Goal: Task Accomplishment & Management: Complete application form

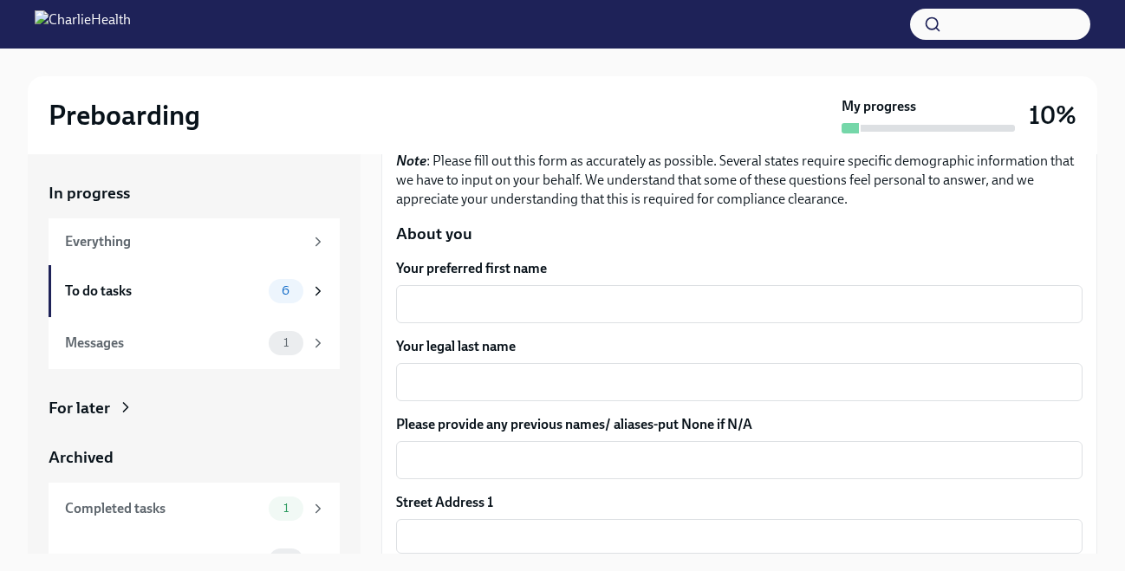
scroll to position [172, 0]
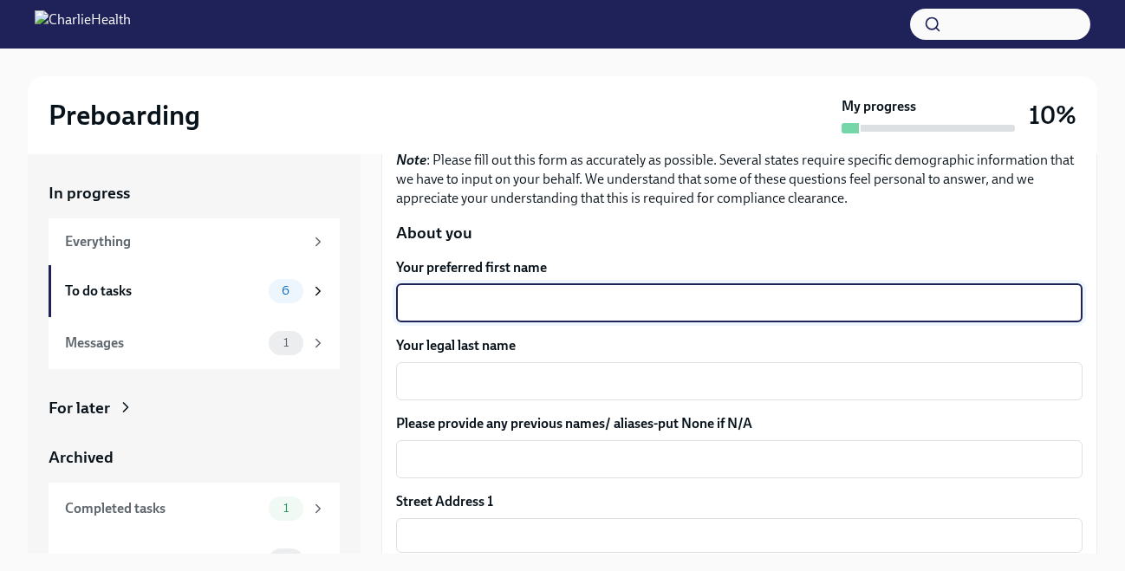
click at [485, 301] on textarea "Your preferred first name" at bounding box center [739, 303] width 666 height 21
type textarea "Laurel"
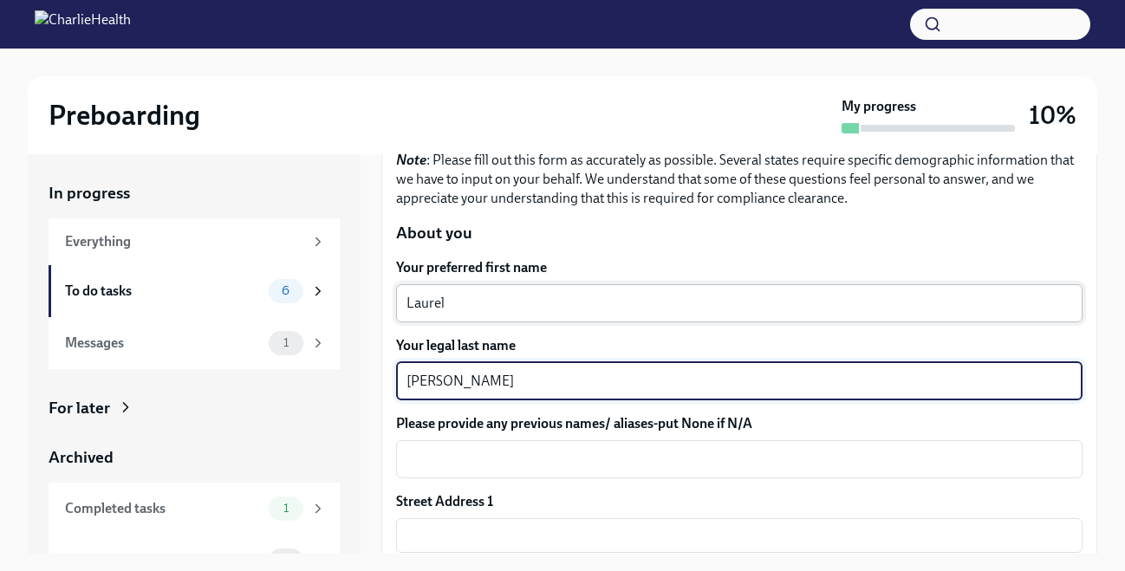
type textarea "[PERSON_NAME]"
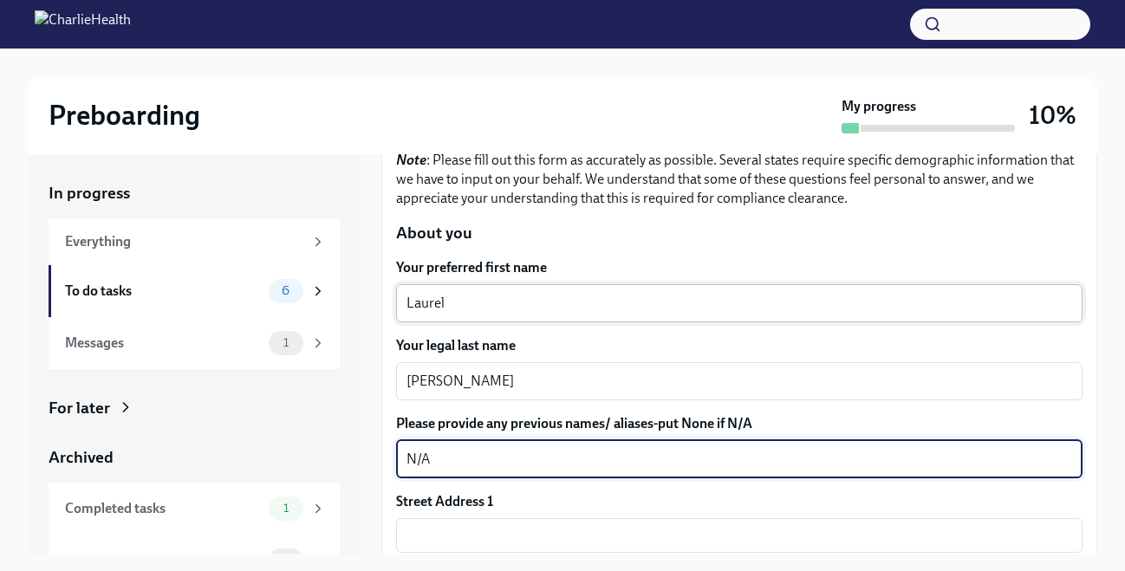
type textarea "N/A"
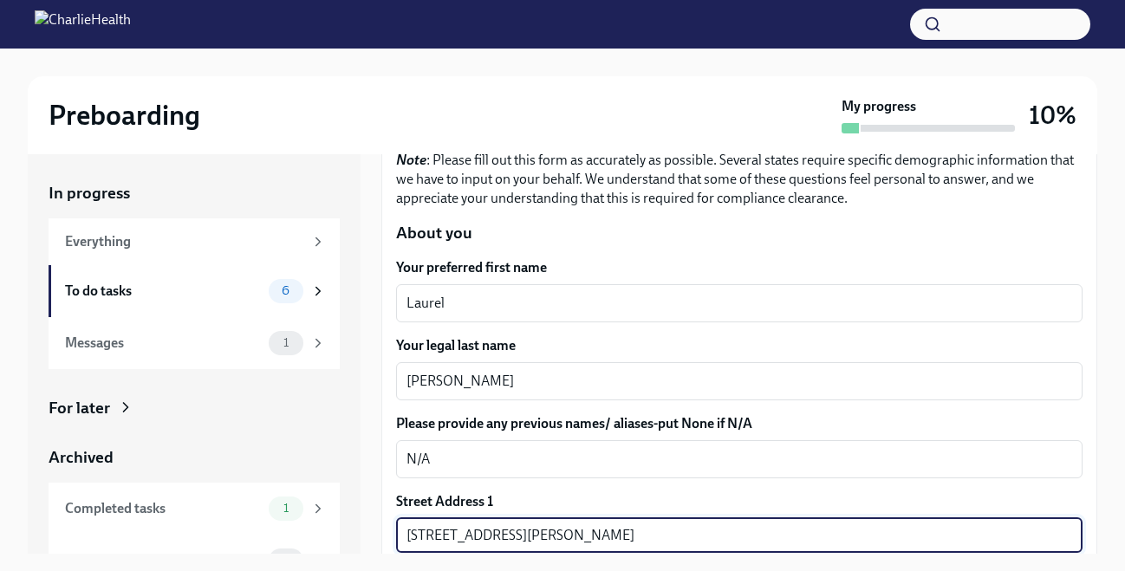
type input "[STREET_ADDRESS][PERSON_NAME]"
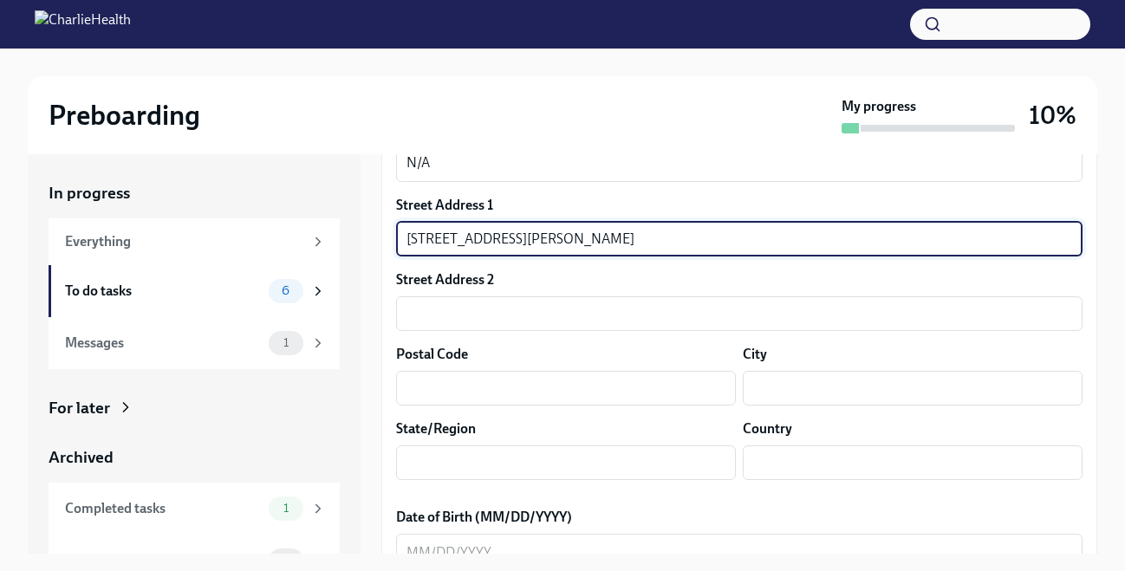
scroll to position [470, 0]
click at [482, 391] on input "text" at bounding box center [566, 387] width 340 height 35
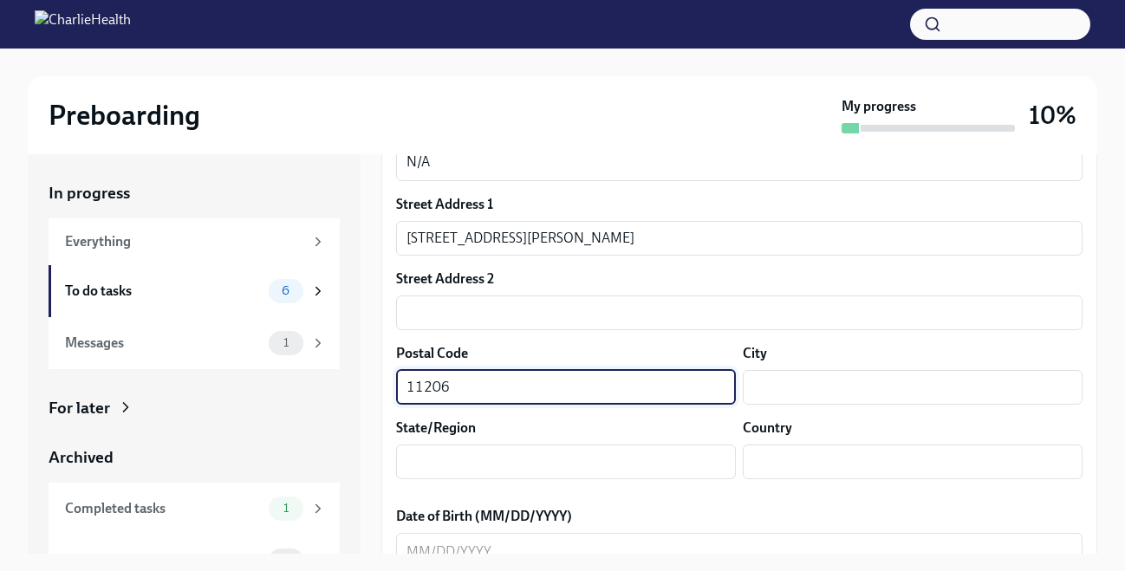
type input "11206"
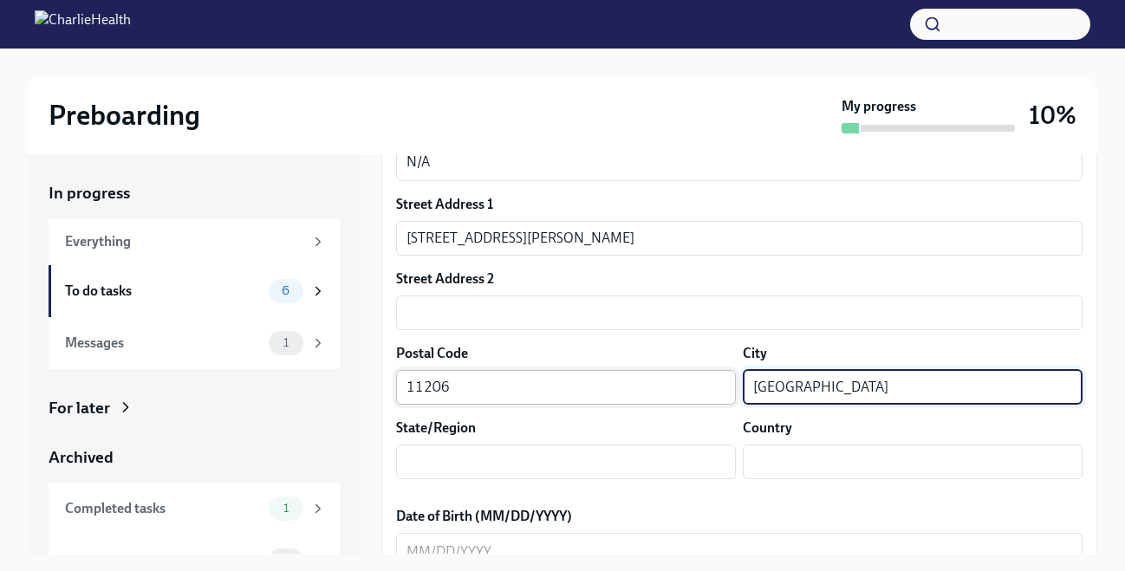
type input "[GEOGRAPHIC_DATA]"
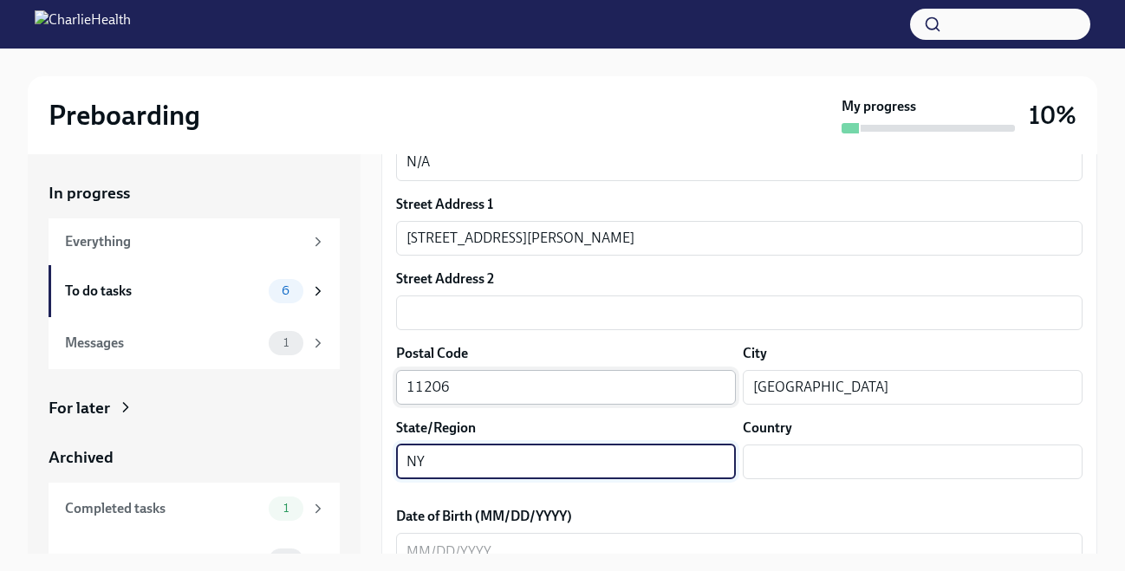
type input "NY"
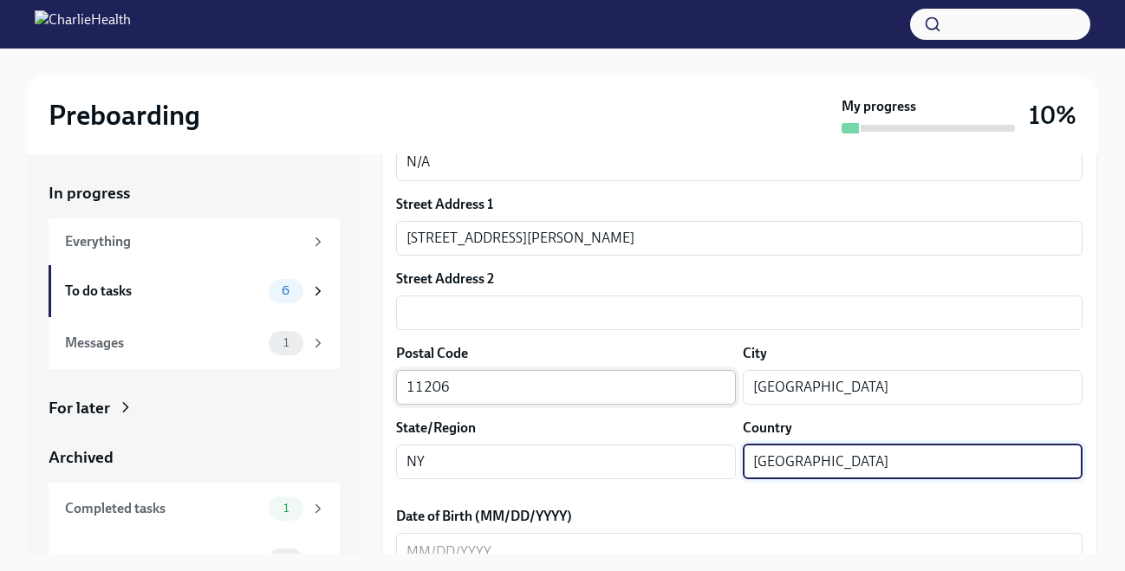
type input "[GEOGRAPHIC_DATA]"
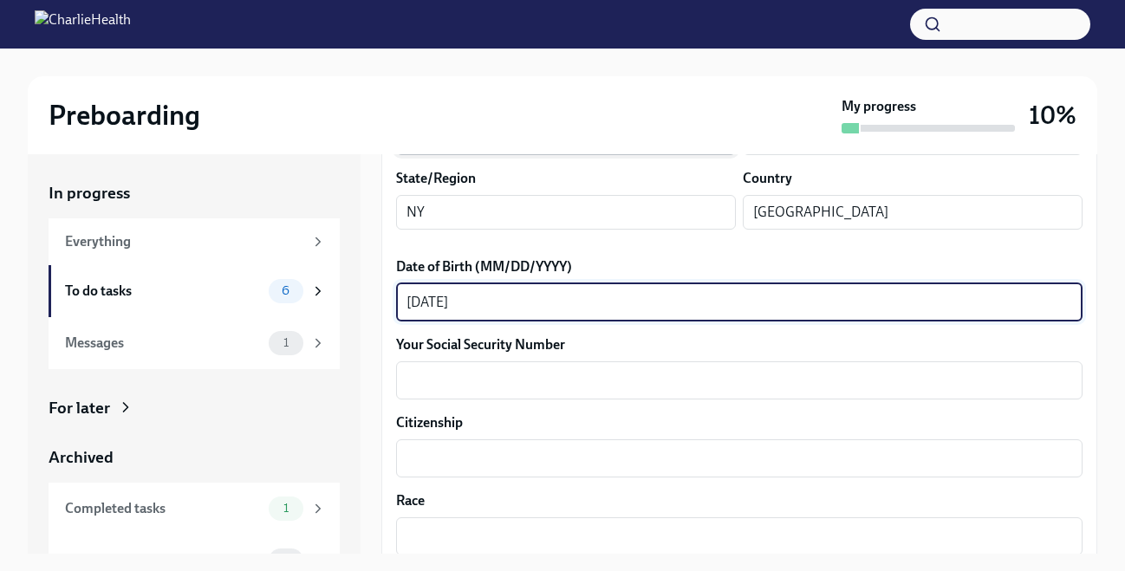
scroll to position [724, 0]
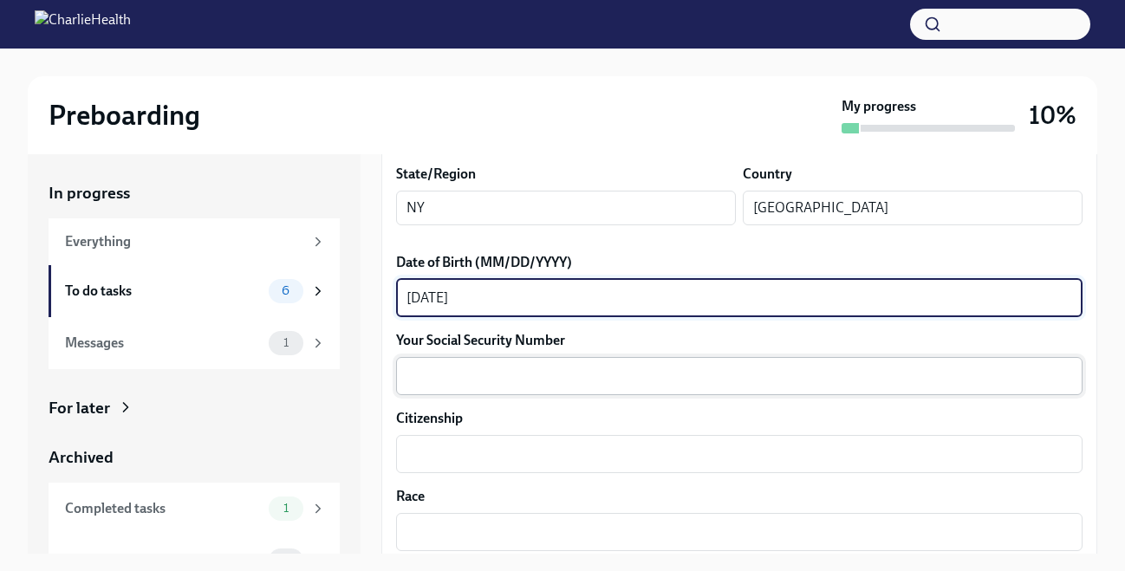
type textarea "[DATE]"
click at [624, 374] on textarea "Your Social Security Number" at bounding box center [739, 376] width 666 height 21
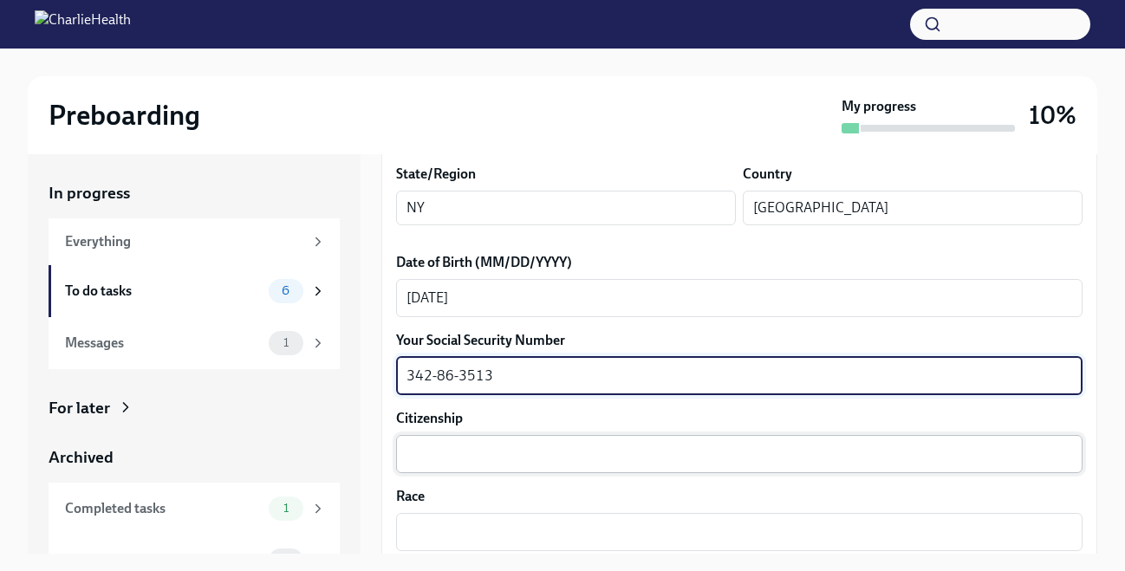
type textarea "342-86-3513"
click at [584, 456] on textarea "Citizenship" at bounding box center [739, 454] width 666 height 21
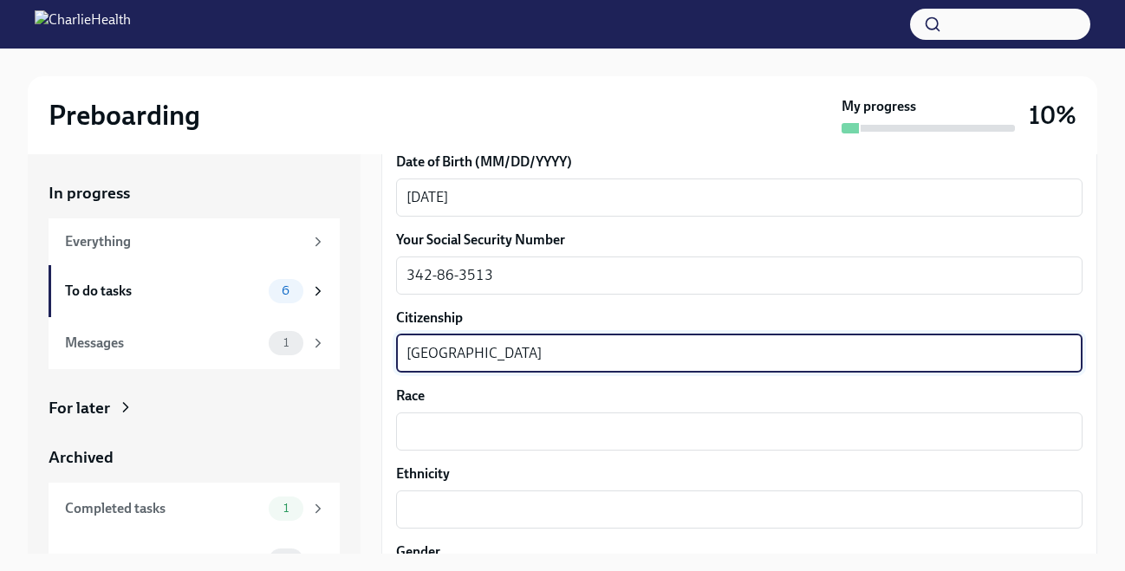
scroll to position [845, 0]
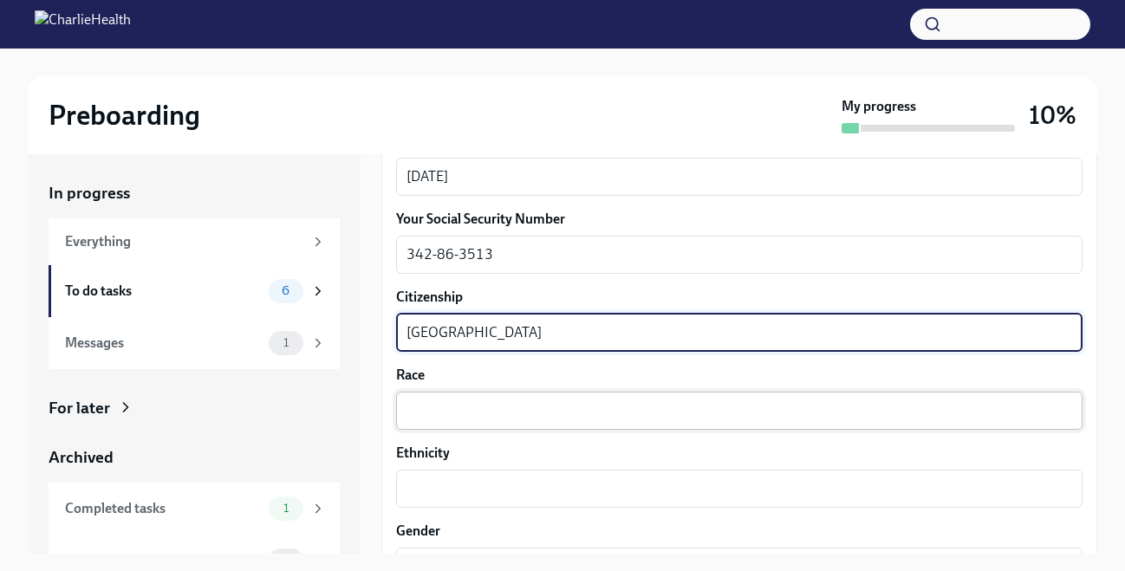
type textarea "[GEOGRAPHIC_DATA]"
click at [538, 408] on textarea "Race" at bounding box center [739, 410] width 666 height 21
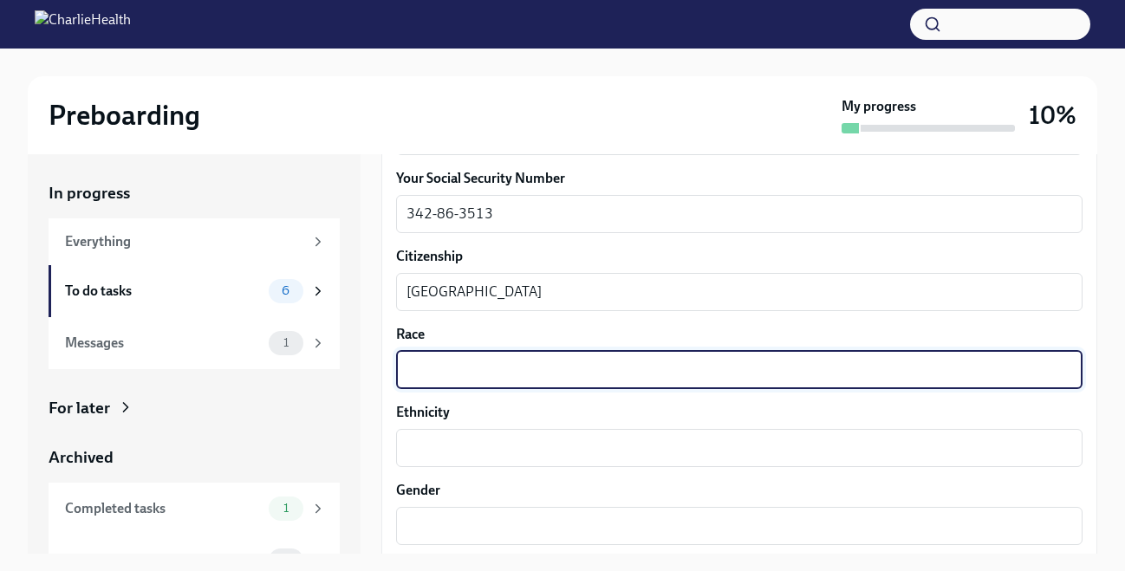
scroll to position [923, 0]
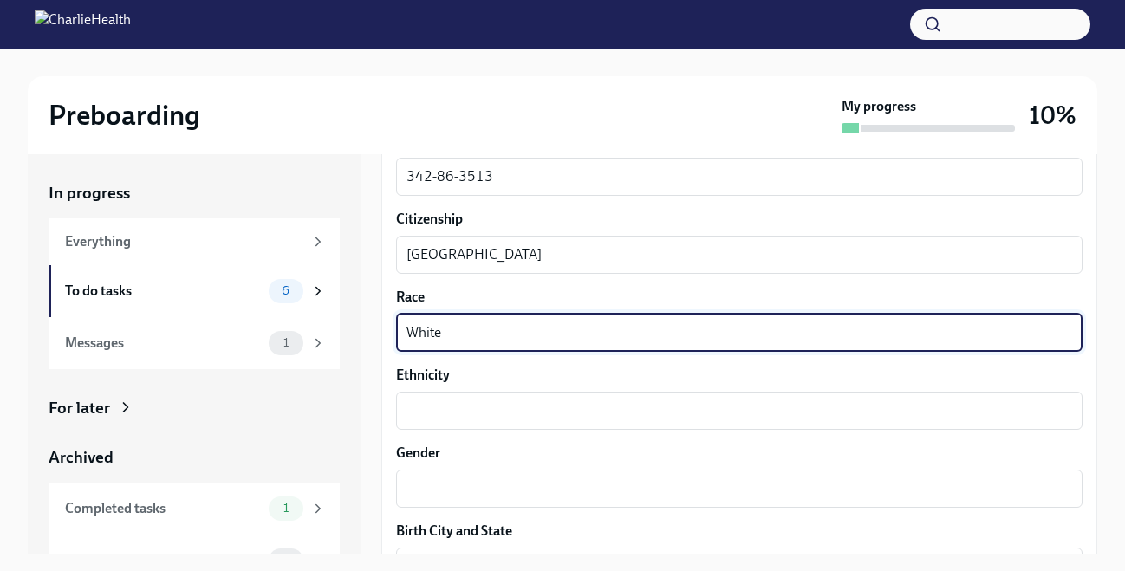
type textarea "White"
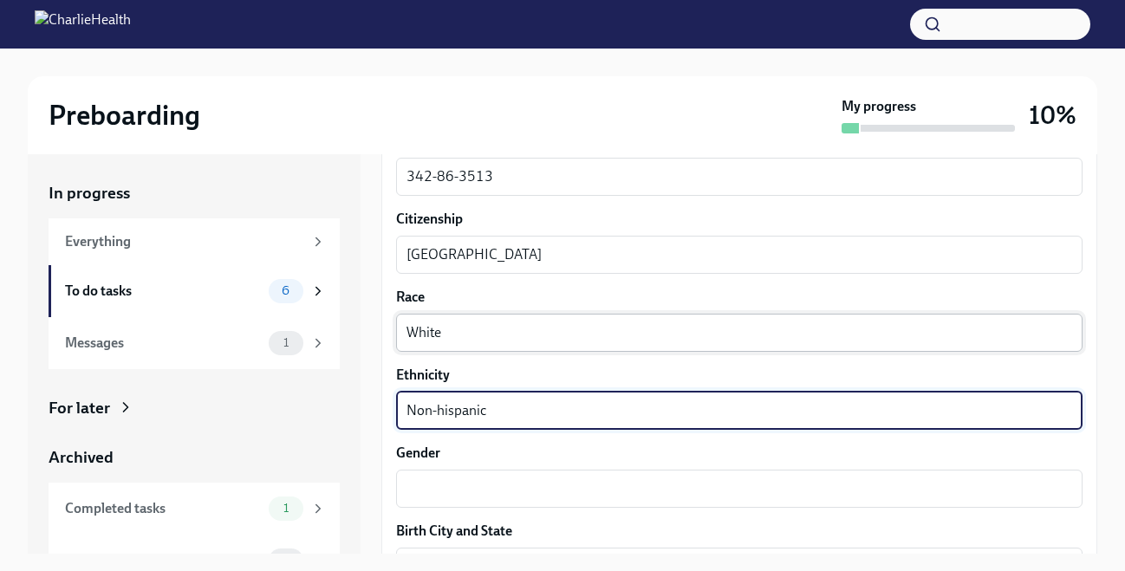
type textarea "Non-hispanic"
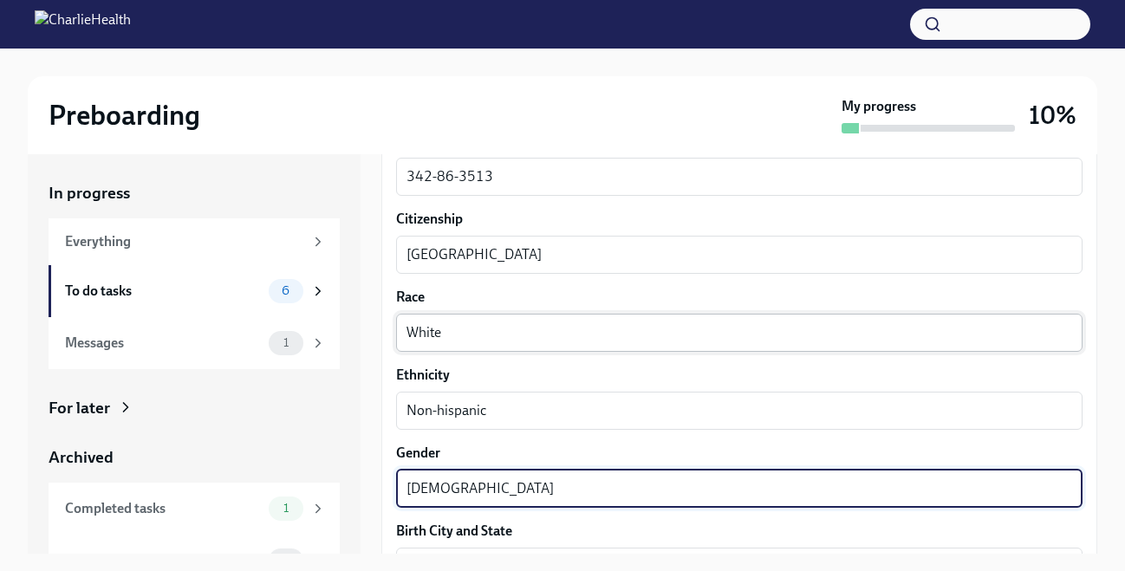
type textarea "[DEMOGRAPHIC_DATA]"
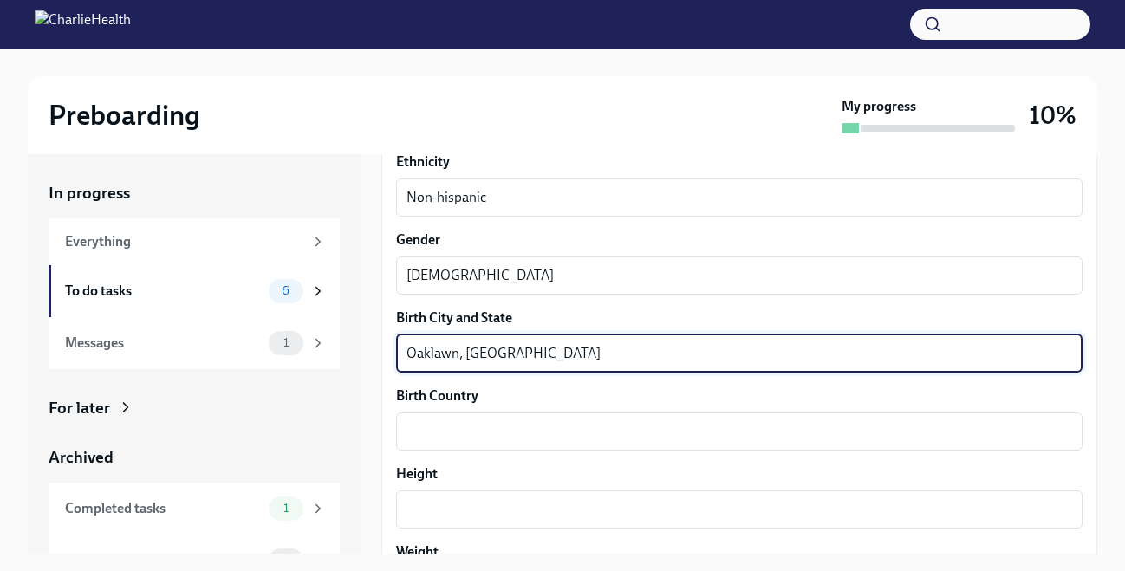
type textarea "Oaklawn, [GEOGRAPHIC_DATA]"
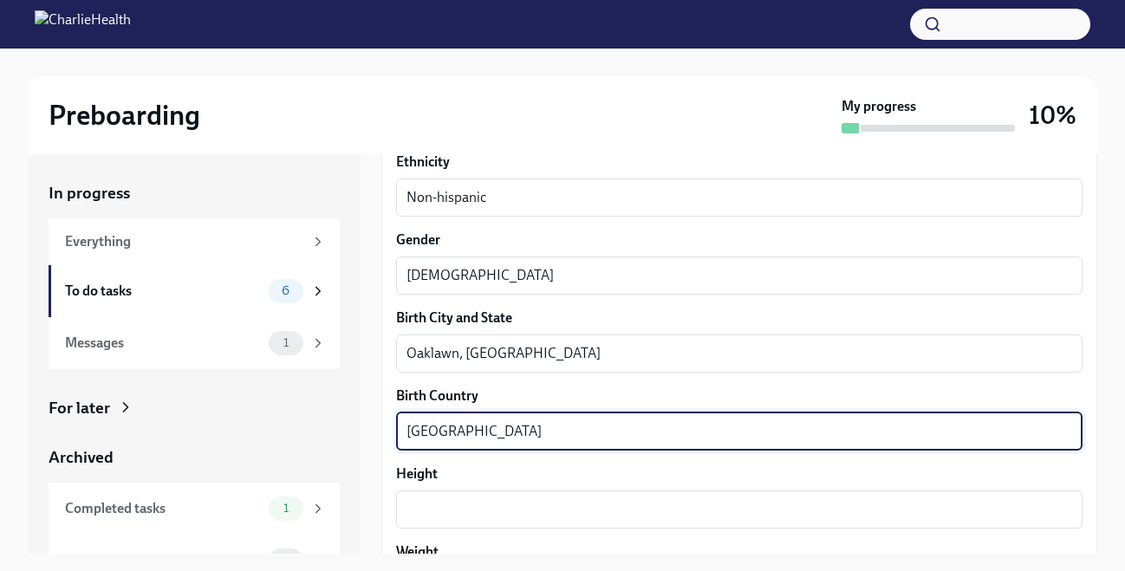
type textarea "[GEOGRAPHIC_DATA]"
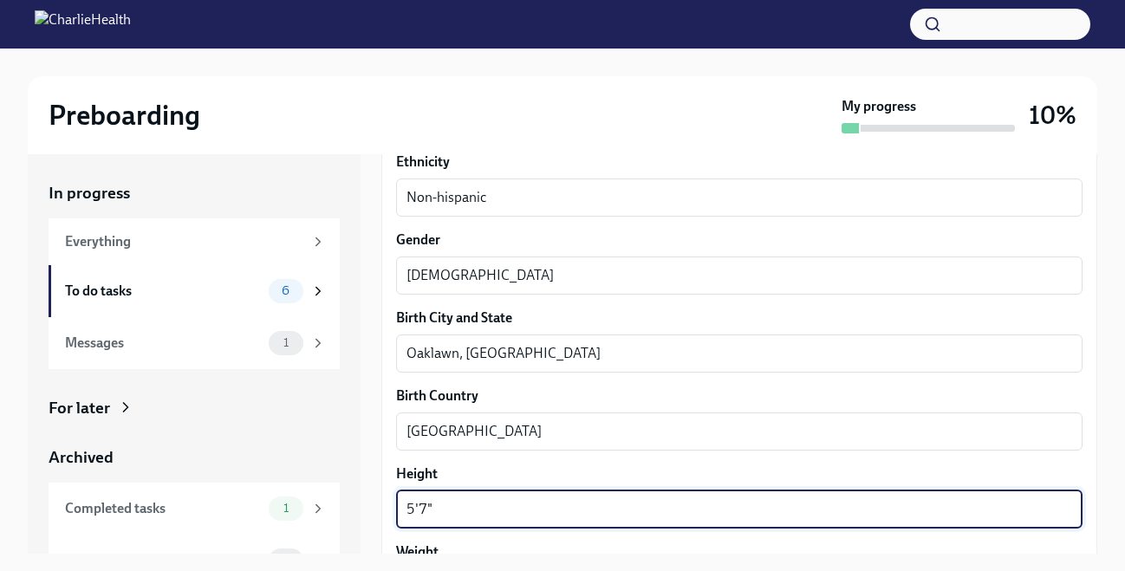
type textarea "5'7""
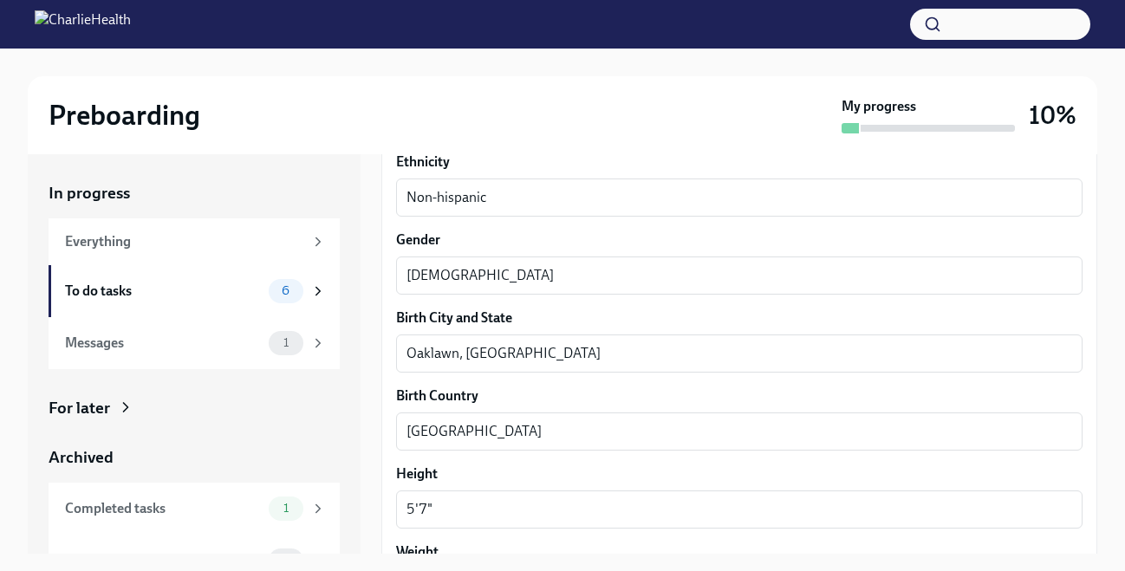
scroll to position [1370, 0]
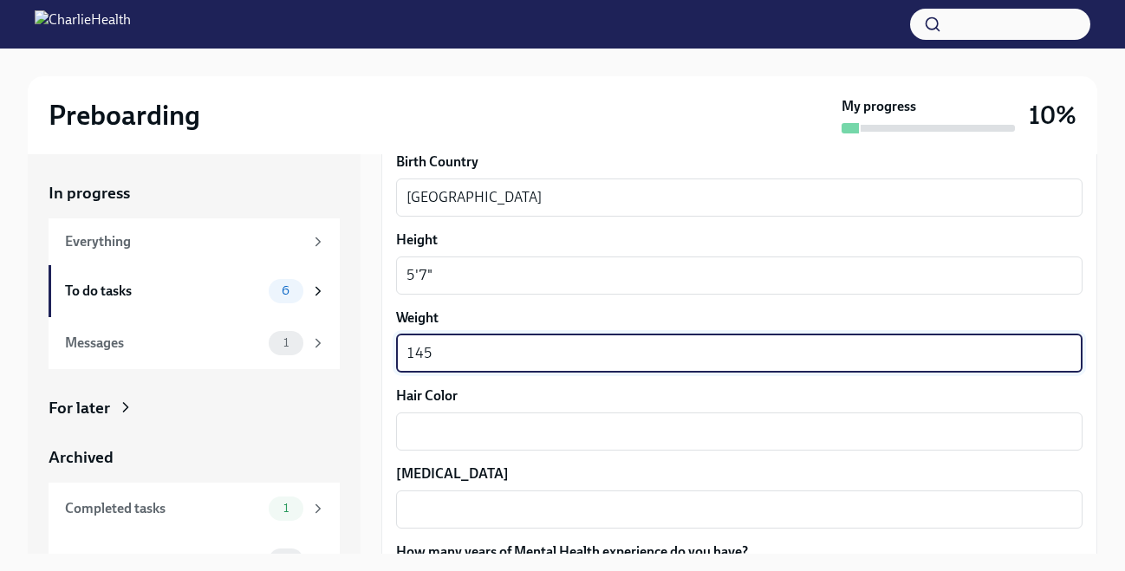
type textarea "145"
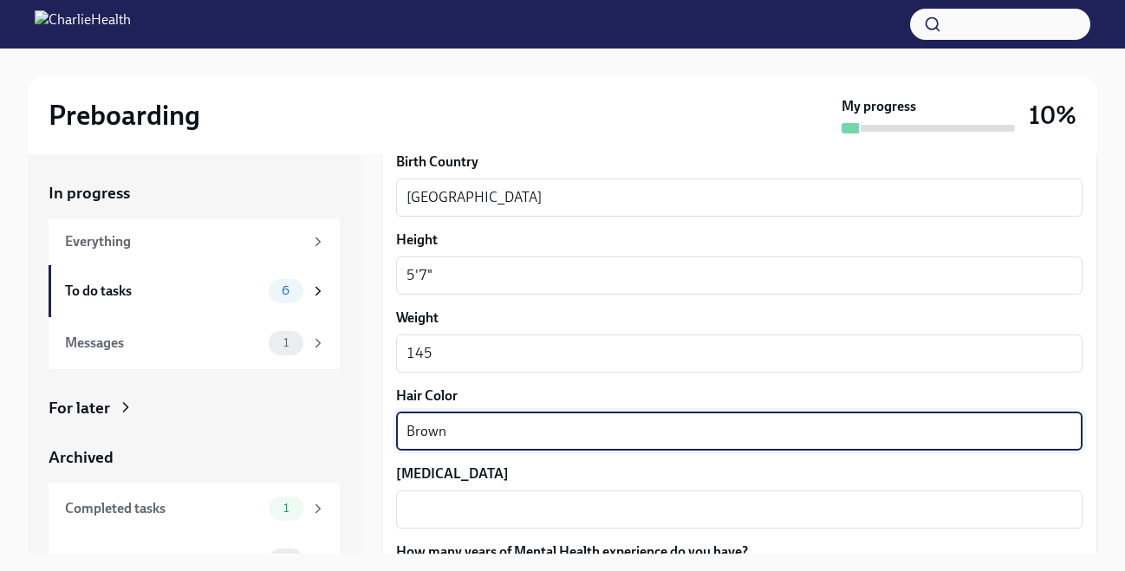
type textarea "Brown"
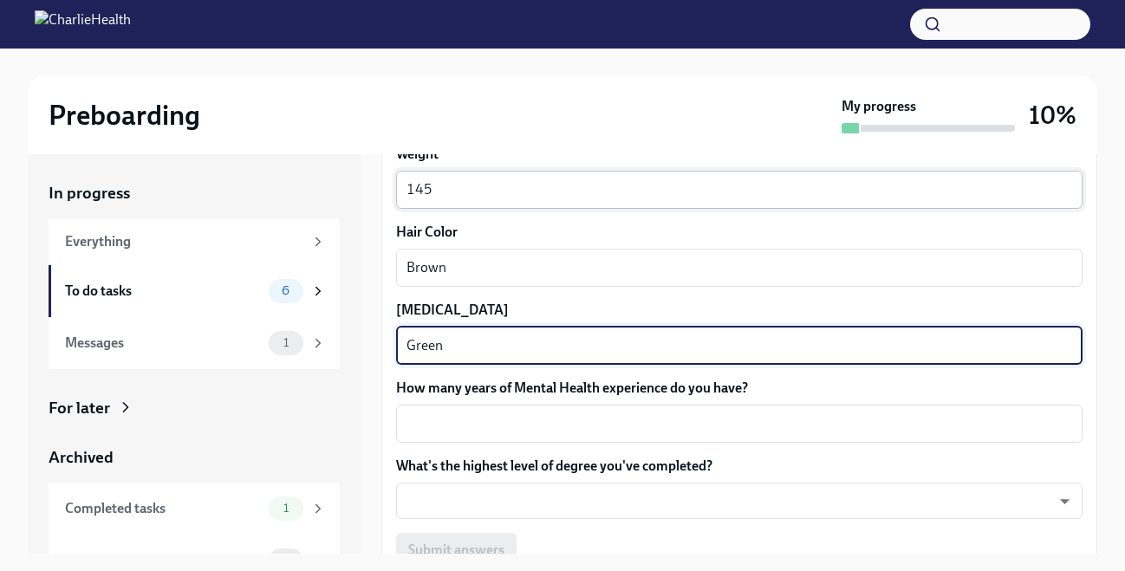
scroll to position [1633, 0]
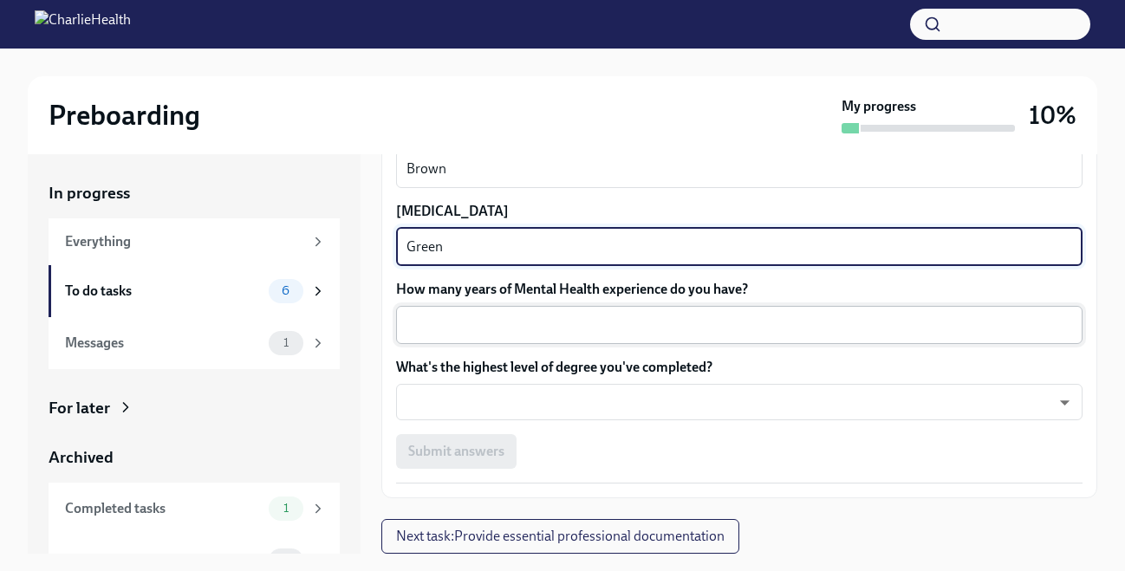
type textarea "Green"
click at [621, 332] on textarea "How many years of Mental Health experience do you have?" at bounding box center [739, 325] width 666 height 21
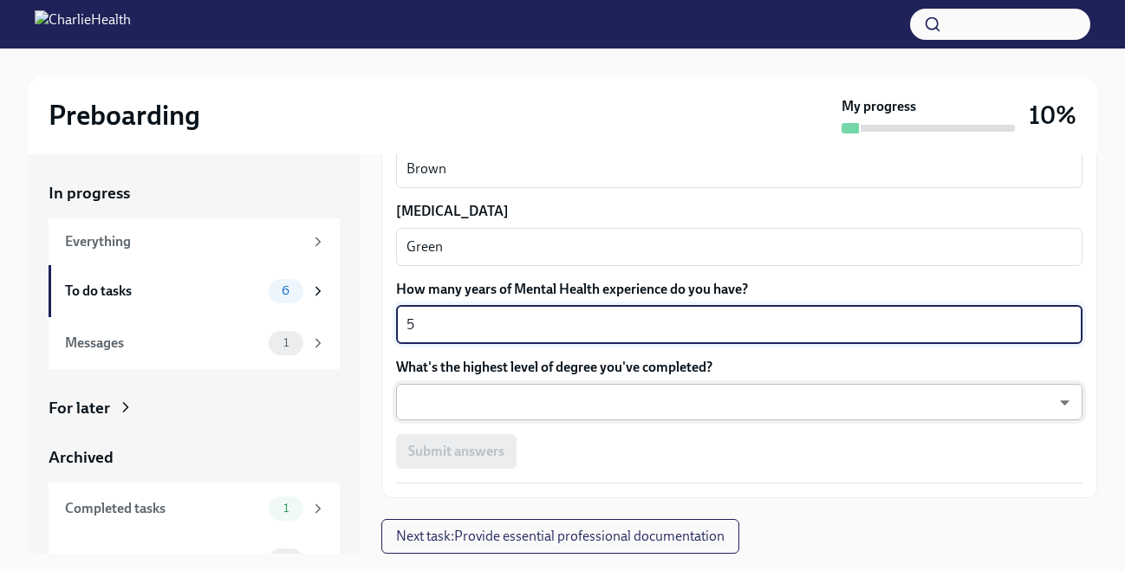
type textarea "5"
click at [593, 403] on body "Preboarding My progress 10% In progress Everything To do tasks 6 Messages 1 For…" at bounding box center [562, 301] width 1125 height 602
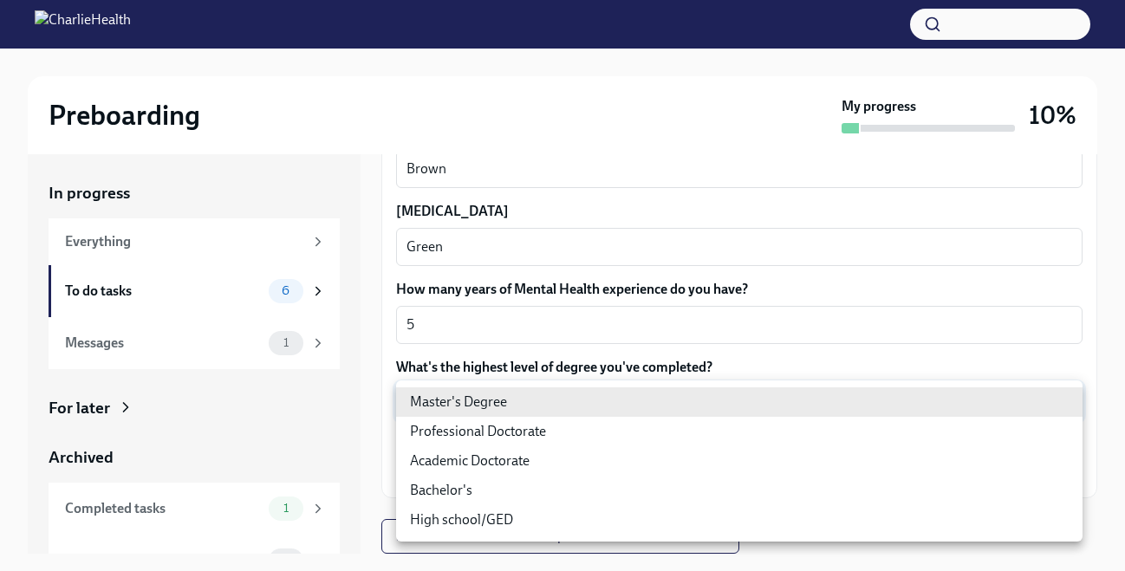
click at [593, 403] on li "Master's Degree" at bounding box center [739, 401] width 686 height 29
type input "2vBr-ghkD"
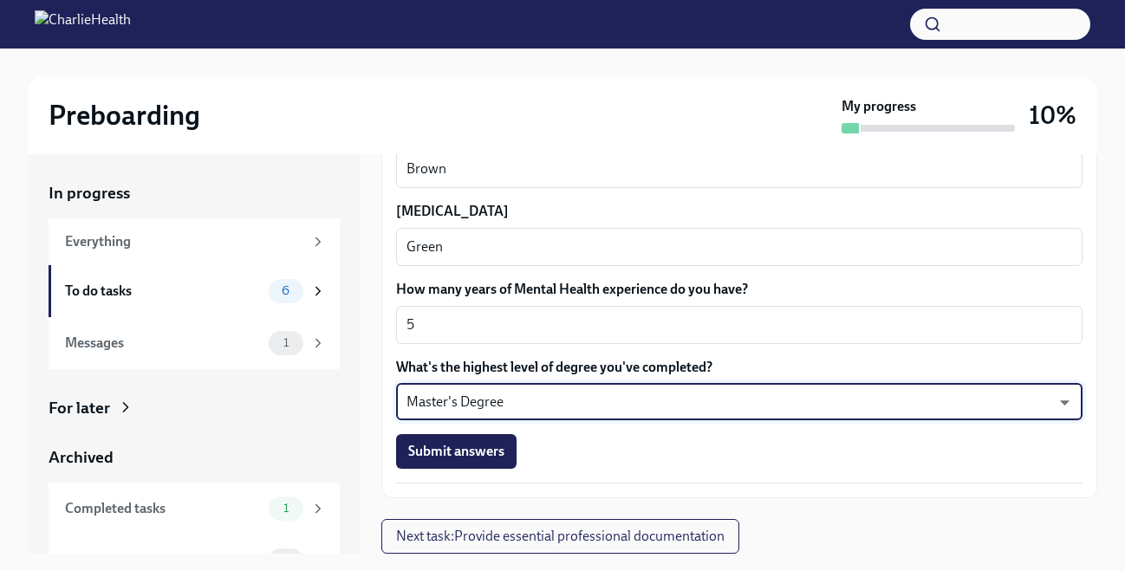
click at [486, 453] on span "Submit answers" at bounding box center [456, 451] width 96 height 17
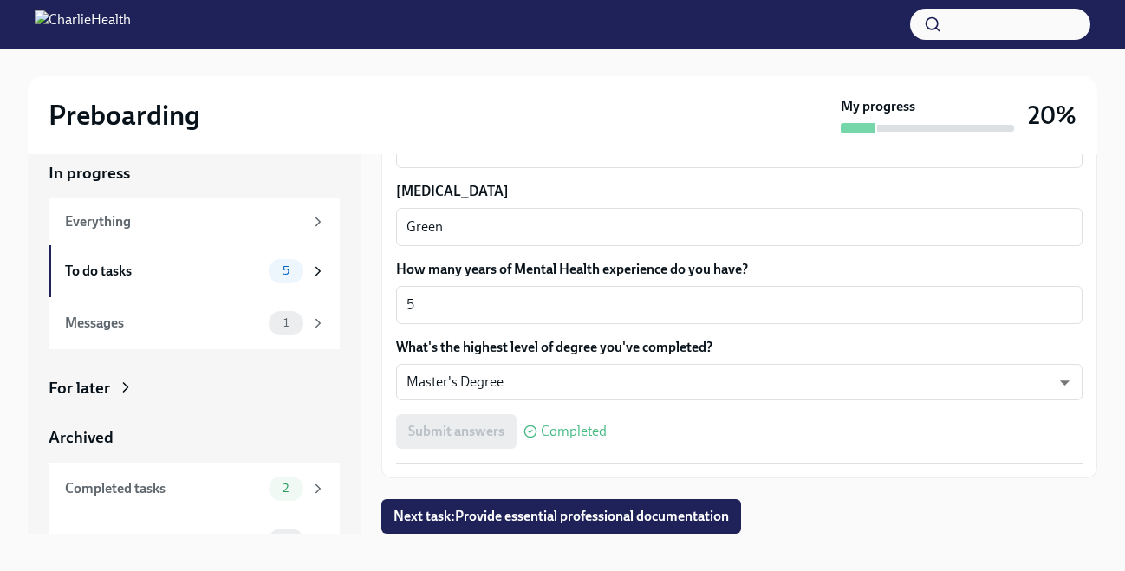
scroll to position [31, 0]
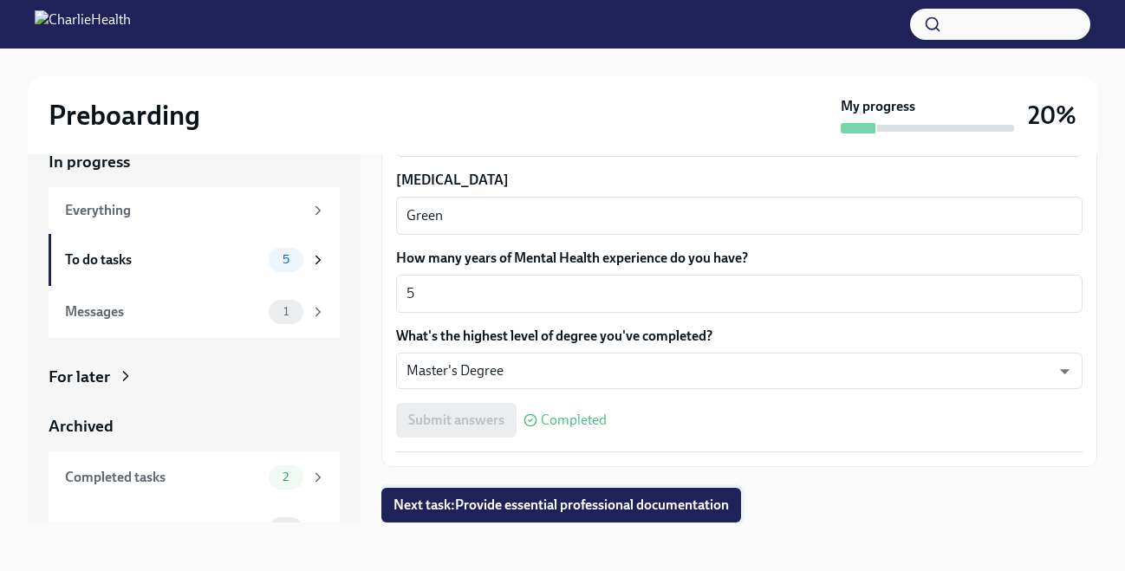
click at [572, 504] on span "Next task : Provide essential professional documentation" at bounding box center [560, 505] width 335 height 17
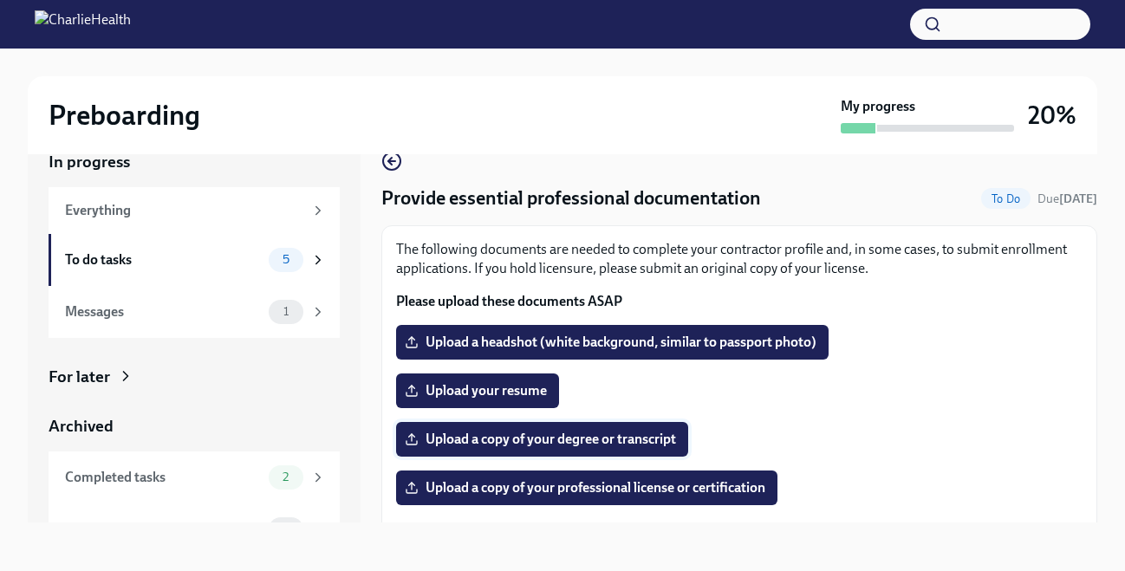
click at [605, 443] on span "Upload a copy of your degree or transcript" at bounding box center [542, 439] width 268 height 17
click at [0, 0] on input "Upload a copy of your degree or transcript" at bounding box center [0, 0] width 0 height 0
click at [523, 389] on span "Upload your resume" at bounding box center [477, 390] width 139 height 17
click at [0, 0] on input "Upload your resume" at bounding box center [0, 0] width 0 height 0
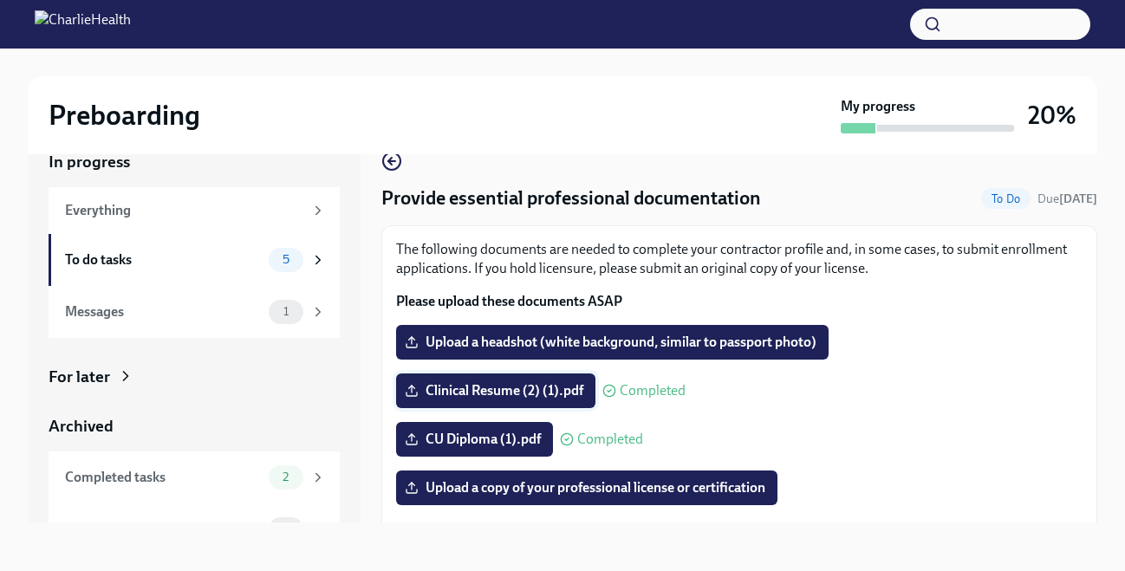
click at [574, 391] on span "Clinical Resume (2) (1).pdf" at bounding box center [495, 390] width 175 height 17
click at [0, 0] on input "Clinical Resume (2) (1).pdf" at bounding box center [0, 0] width 0 height 0
click at [543, 393] on span "Clinical Resume (2) (1).pdf" at bounding box center [495, 390] width 175 height 17
click at [0, 0] on input "Clinical Resume (2) (1).pdf" at bounding box center [0, 0] width 0 height 0
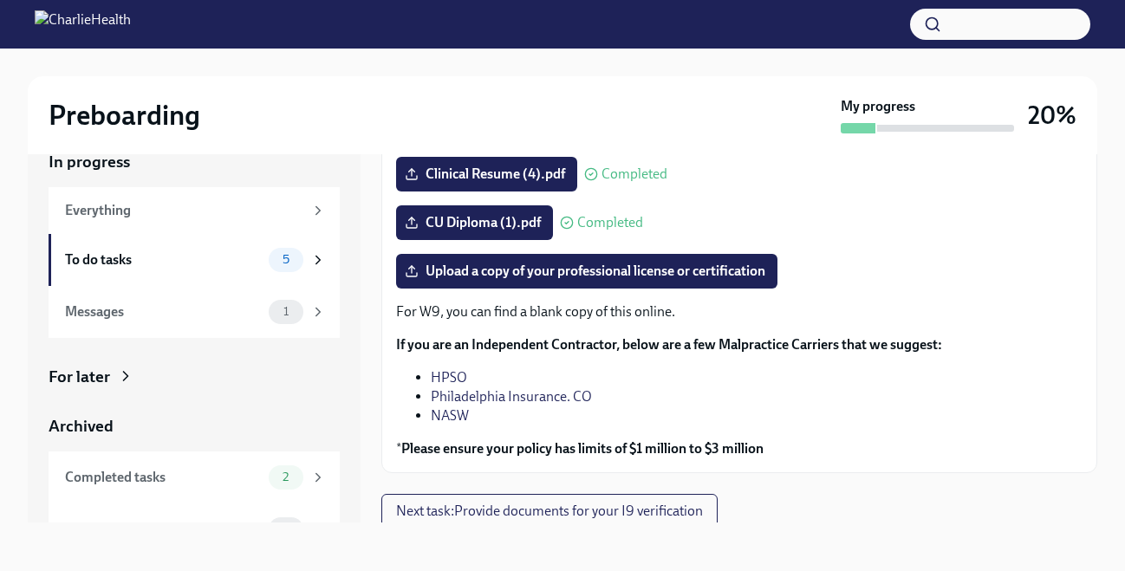
scroll to position [223, 0]
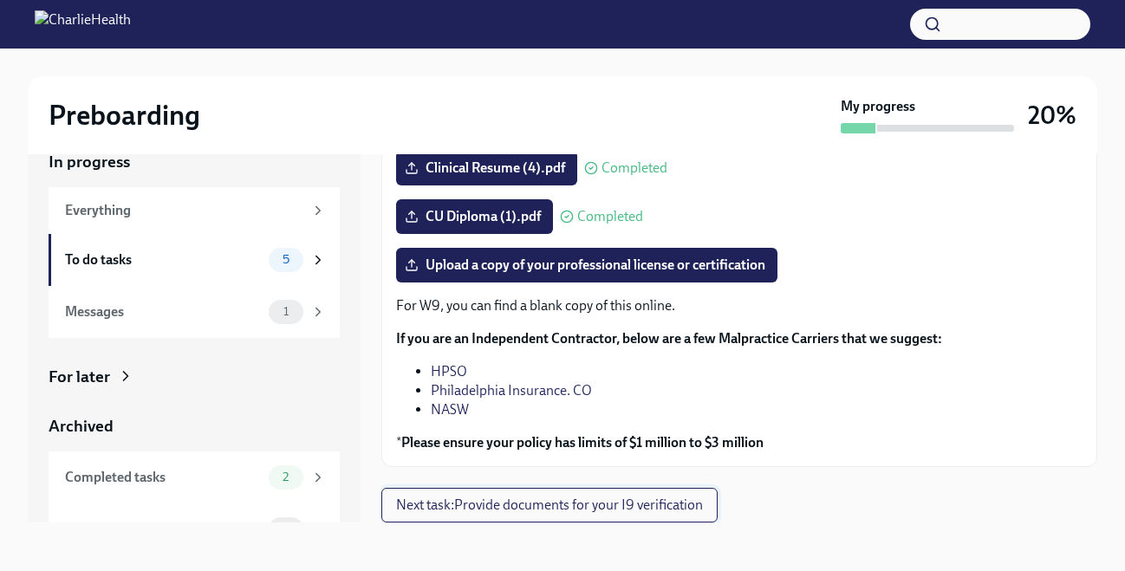
click at [570, 511] on span "Next task : Provide documents for your I9 verification" at bounding box center [549, 505] width 307 height 17
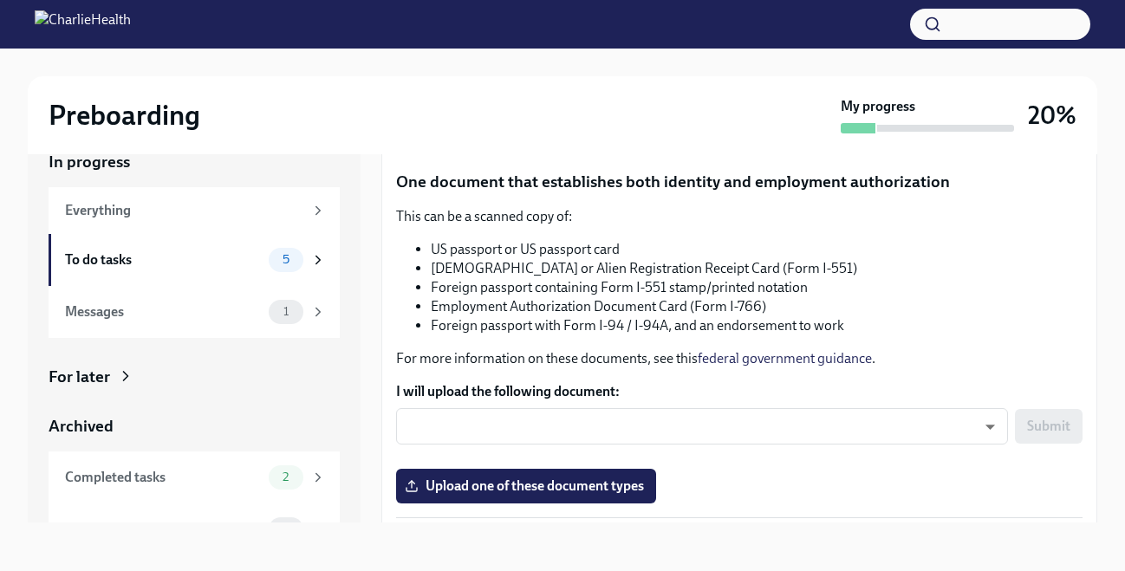
scroll to position [163, 0]
click at [642, 438] on body "Preboarding My progress 20% In progress Everything To do tasks 5 Messages 1 For…" at bounding box center [562, 270] width 1125 height 602
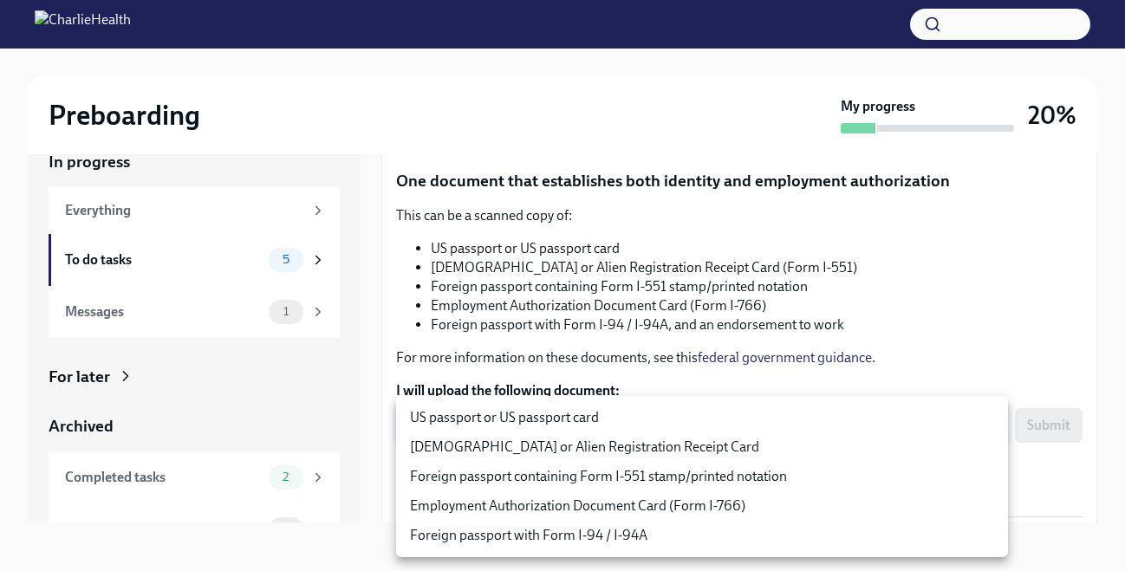
click at [645, 419] on li "US passport or US passport card" at bounding box center [702, 417] width 612 height 29
type input "KnYOjnC8x"
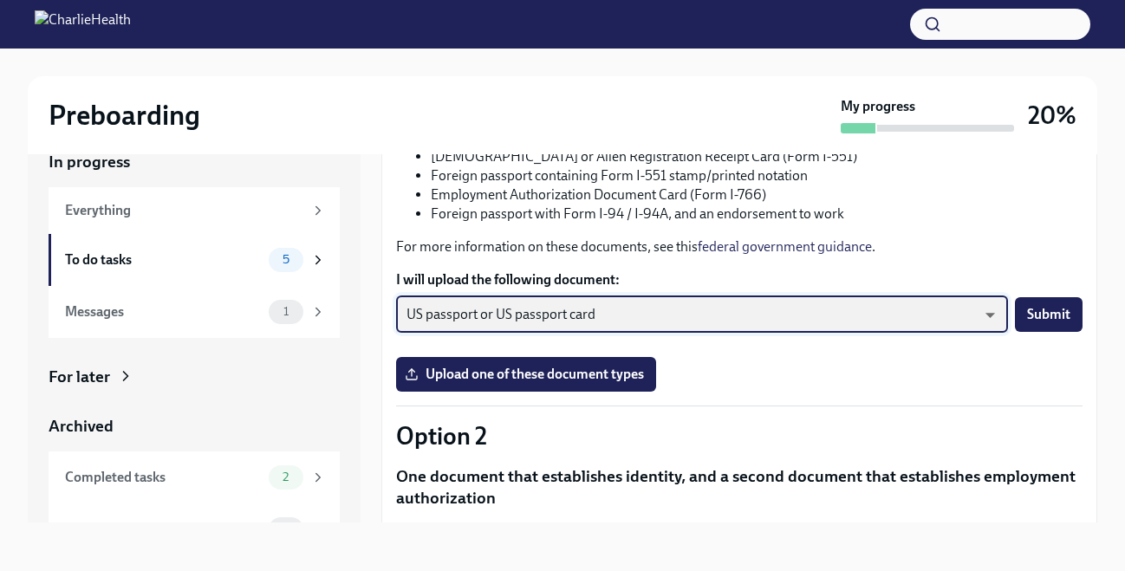
scroll to position [286, 0]
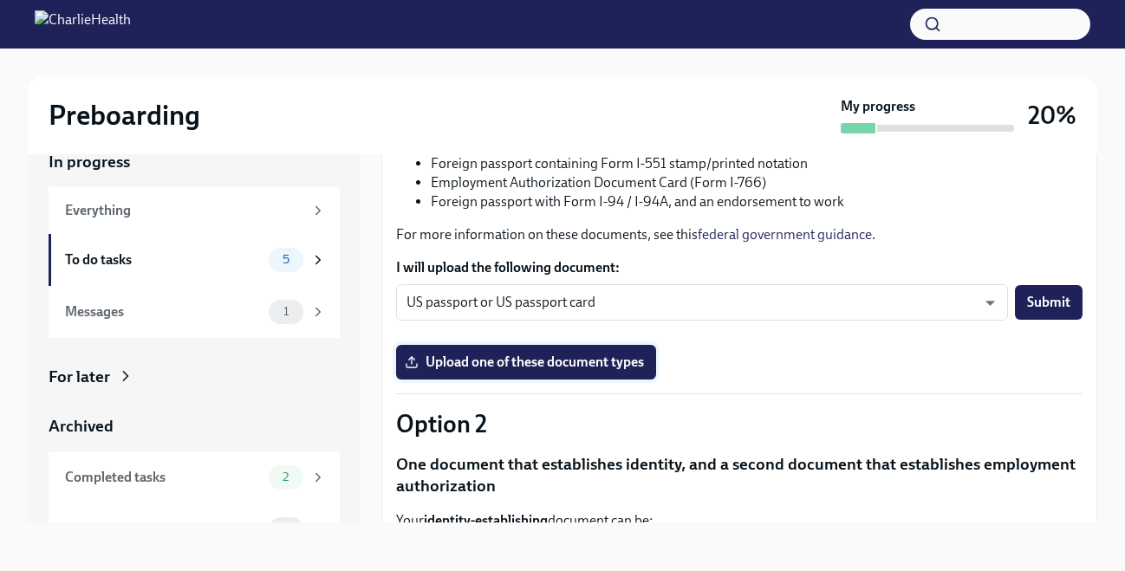
click at [569, 363] on span "Upload one of these document types" at bounding box center [526, 362] width 236 height 17
click at [0, 0] on input "Upload one of these document types" at bounding box center [0, 0] width 0 height 0
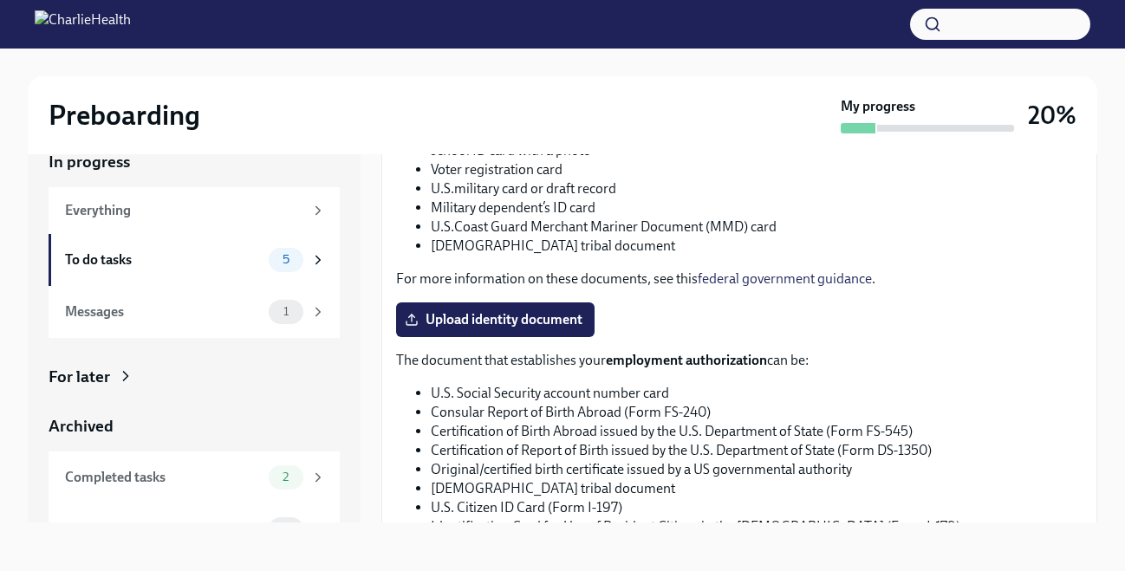
scroll to position [658, 0]
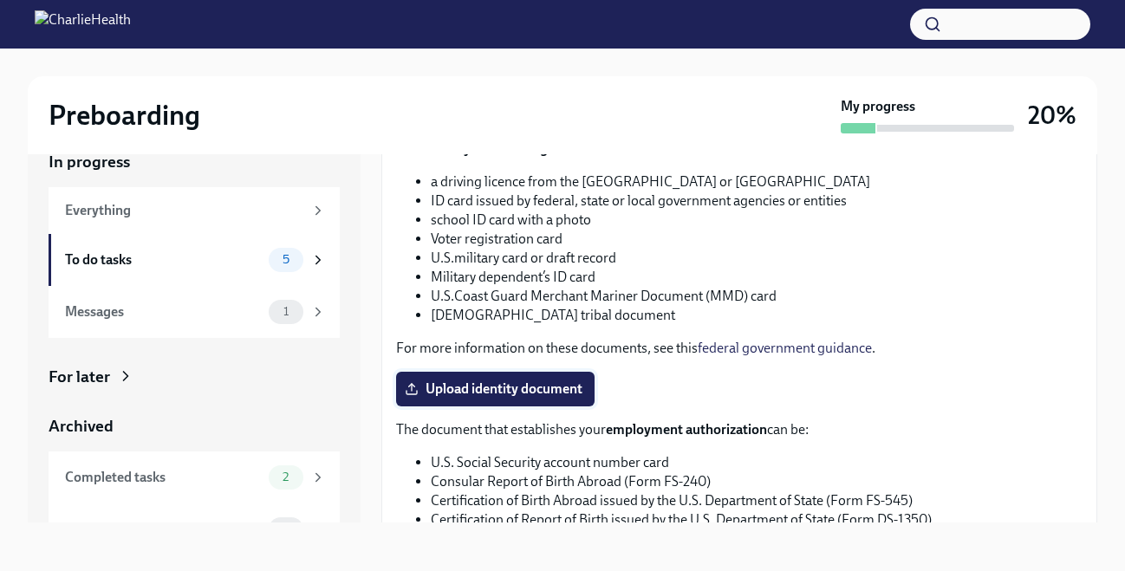
click at [529, 386] on span "Upload identity document" at bounding box center [495, 388] width 174 height 17
click at [0, 0] on input "Upload identity document" at bounding box center [0, 0] width 0 height 0
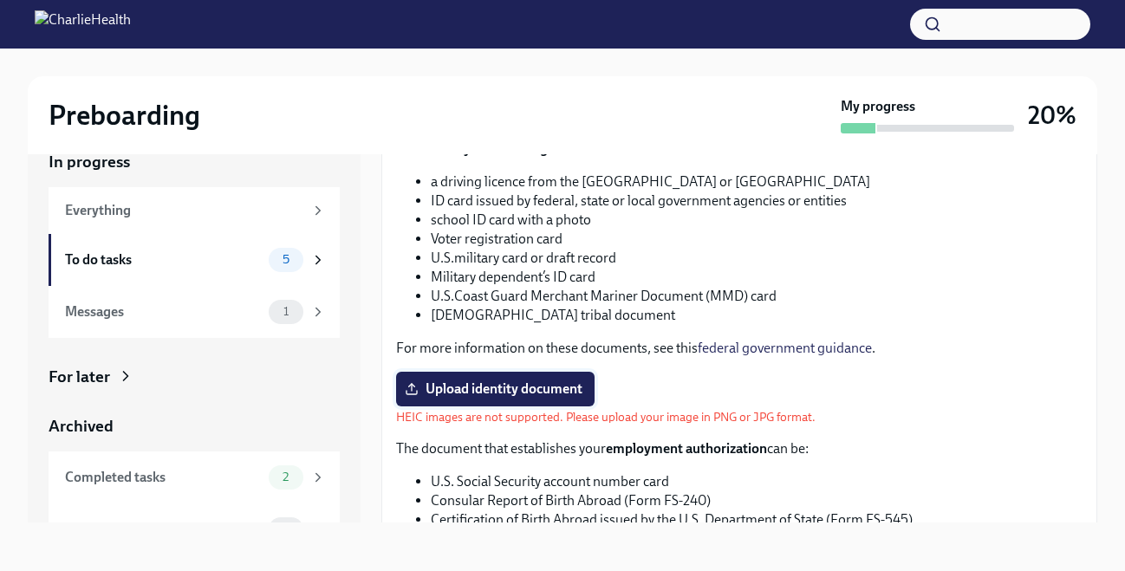
click at [468, 393] on span "Upload identity document" at bounding box center [495, 388] width 174 height 17
click at [0, 0] on input "Upload identity document" at bounding box center [0, 0] width 0 height 0
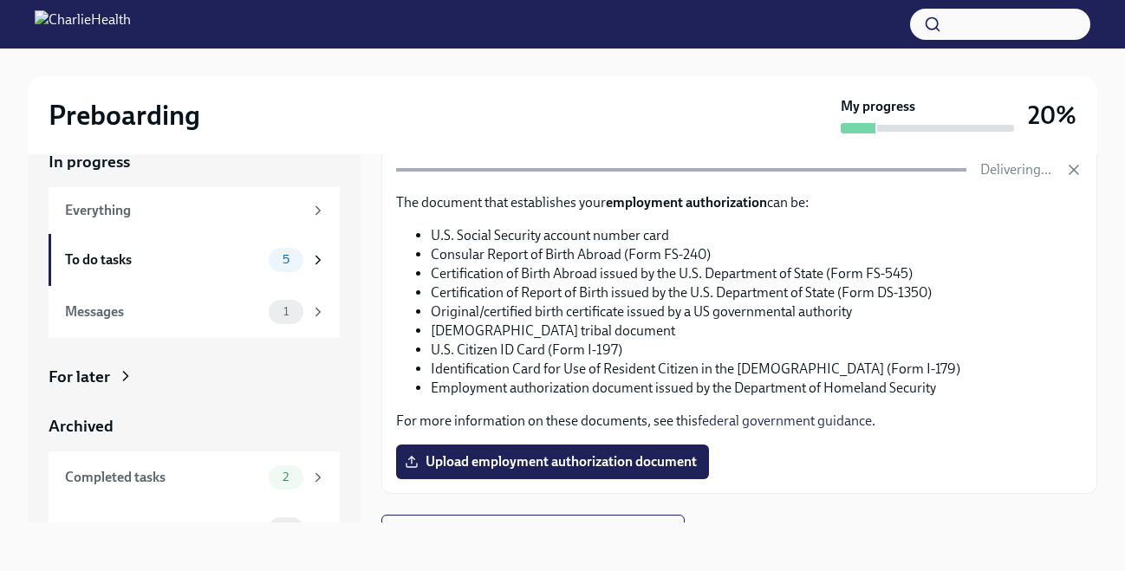
scroll to position [872, 0]
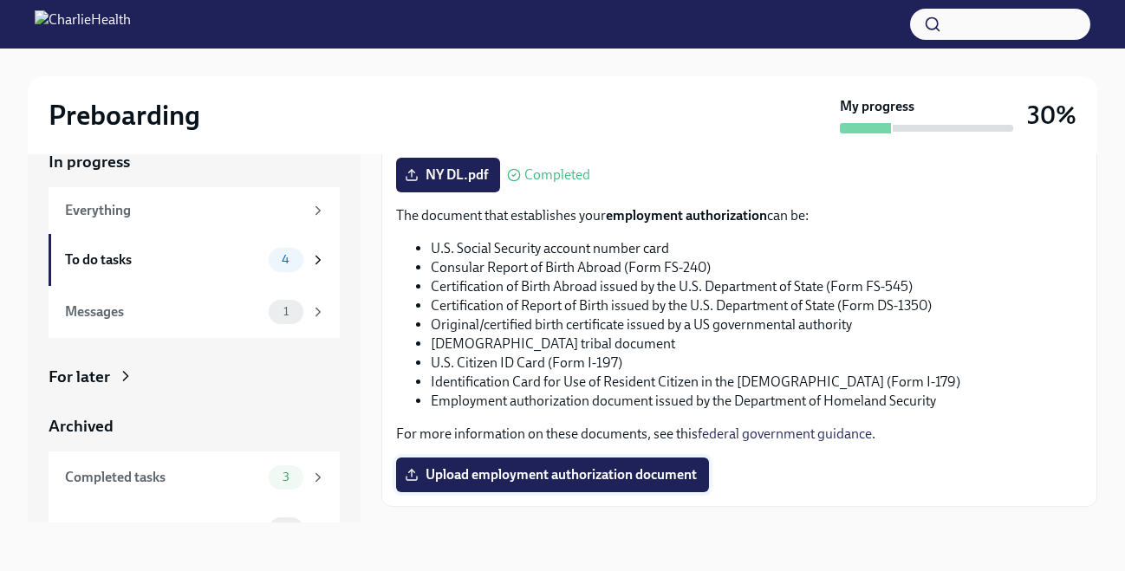
click at [582, 469] on span "Upload employment authorization document" at bounding box center [552, 474] width 289 height 17
click at [0, 0] on input "Upload employment authorization document" at bounding box center [0, 0] width 0 height 0
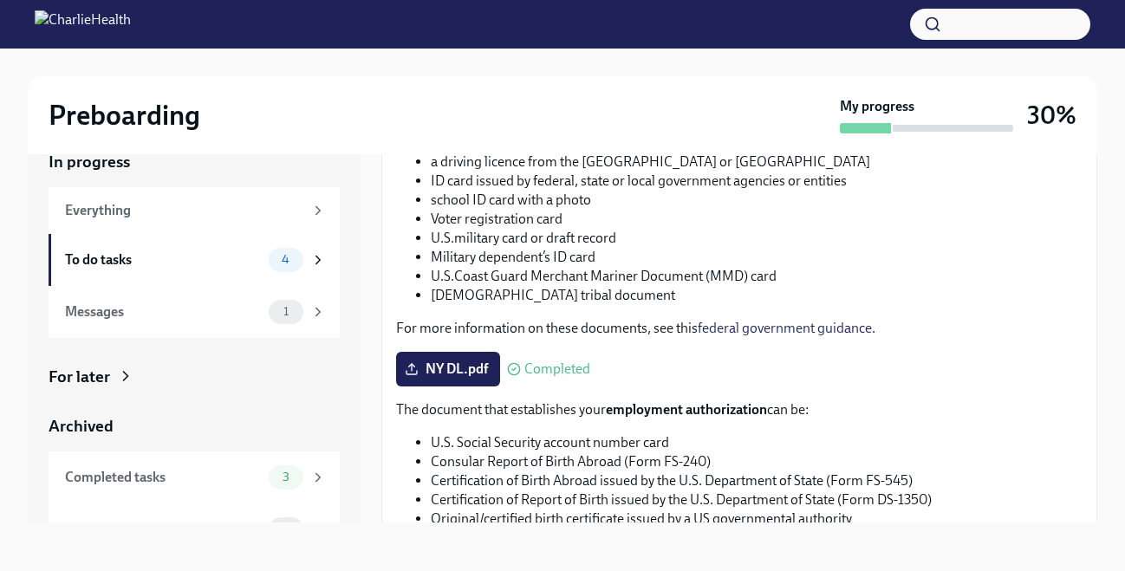
scroll to position [912, 0]
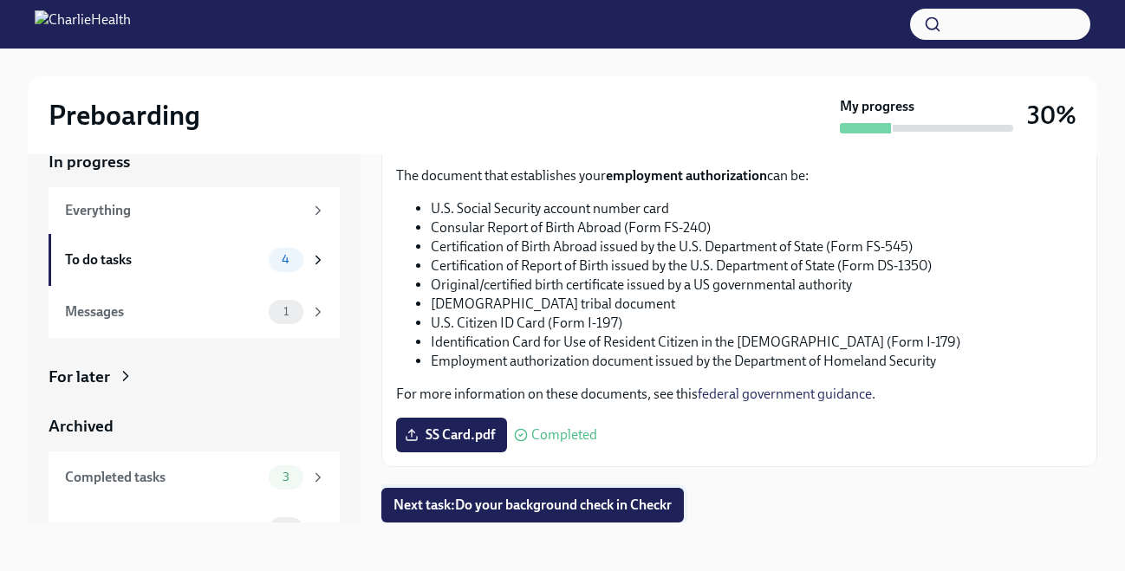
click at [631, 504] on span "Next task : Do your background check in Checkr" at bounding box center [532, 505] width 278 height 17
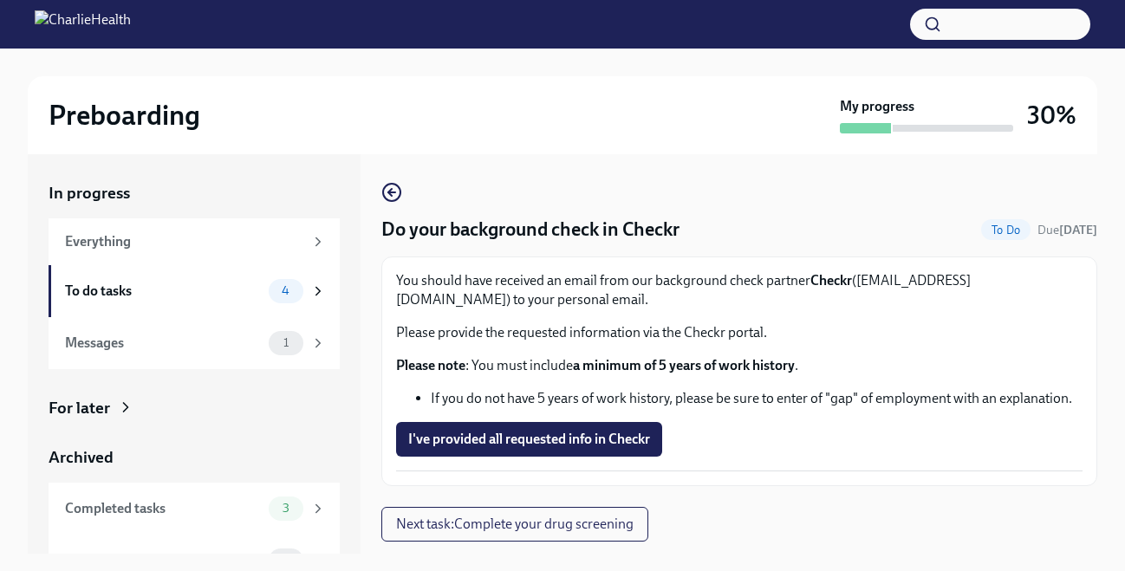
scroll to position [31, 0]
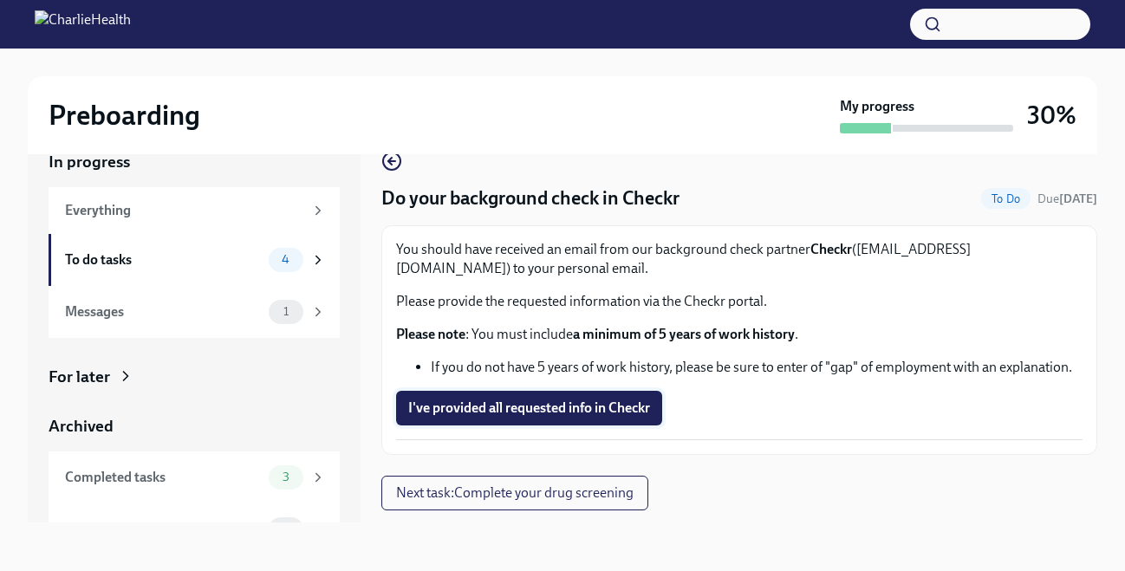
click at [576, 413] on span "I've provided all requested info in Checkr" at bounding box center [529, 408] width 242 height 17
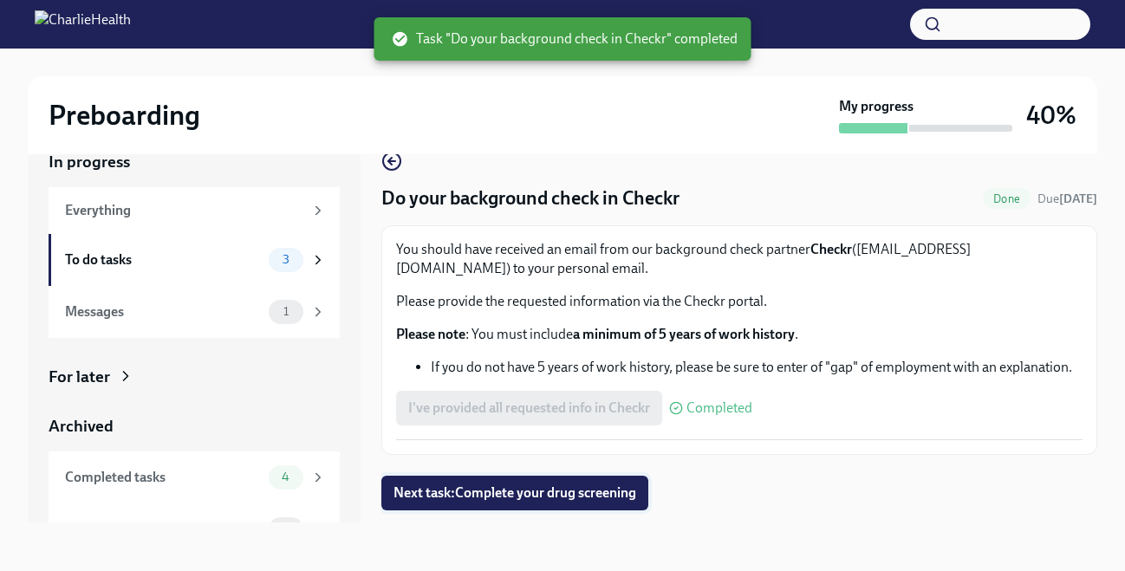
click at [558, 495] on span "Next task : Complete your drug screening" at bounding box center [514, 493] width 243 height 17
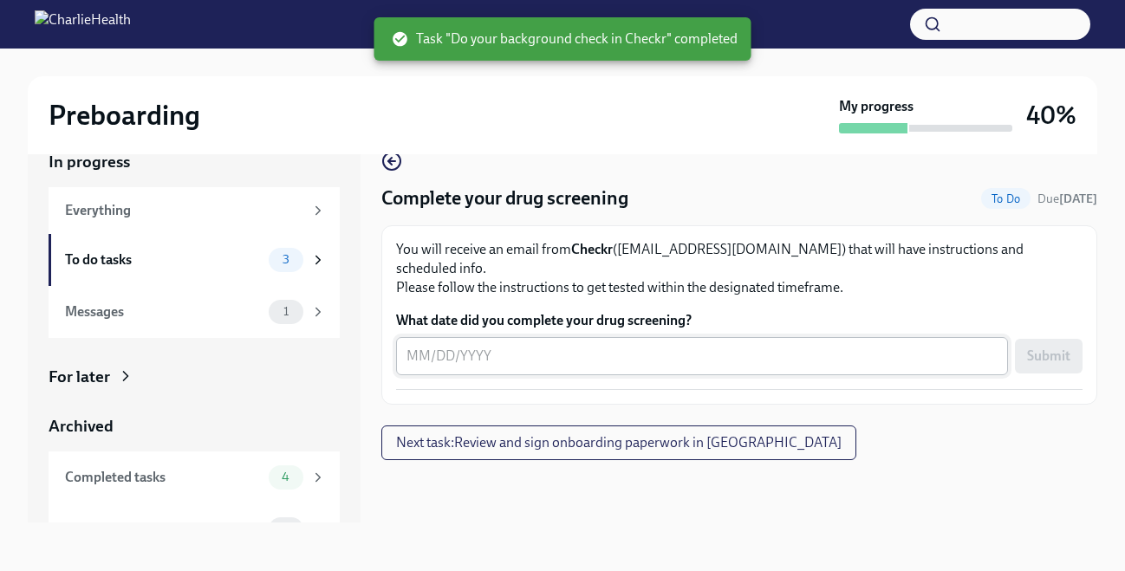
click at [620, 346] on textarea "What date did you complete your drug screening?" at bounding box center [701, 356] width 591 height 21
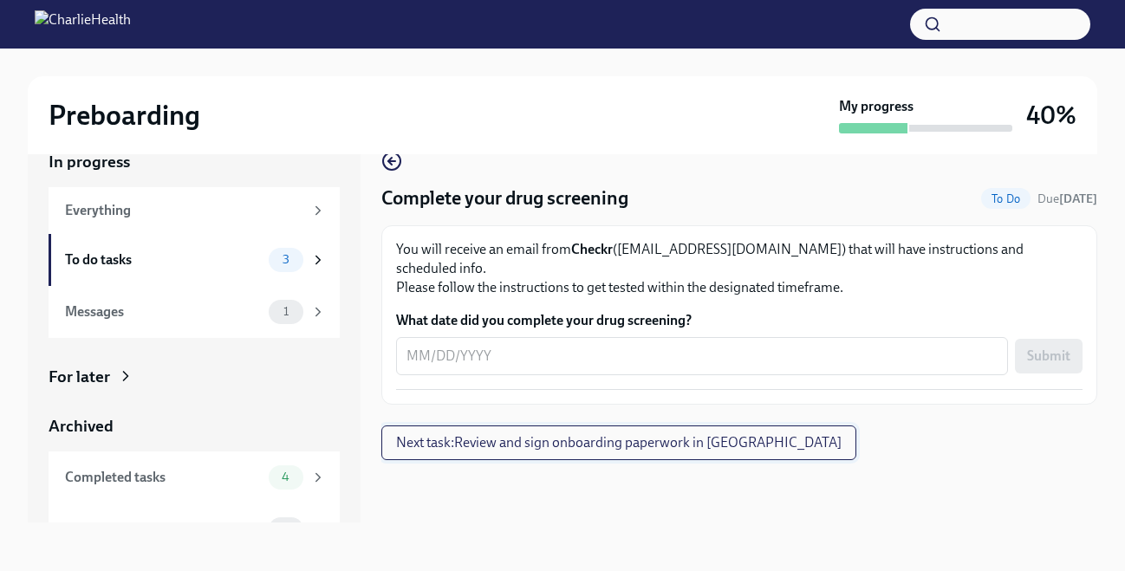
click at [654, 434] on span "Next task : Review and sign onboarding paperwork in [GEOGRAPHIC_DATA]" at bounding box center [618, 442] width 445 height 17
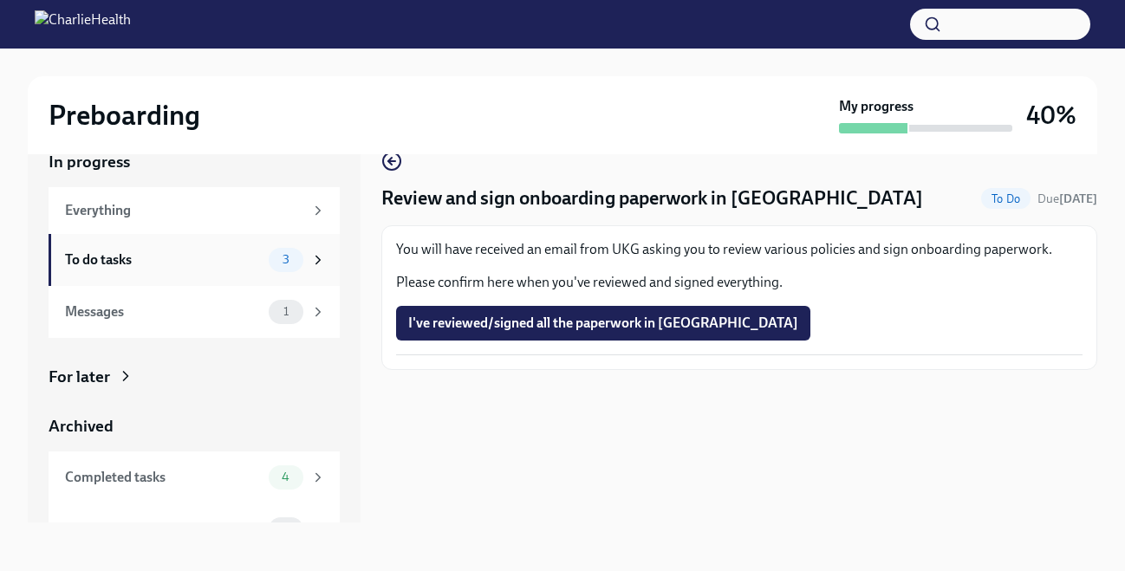
click at [270, 263] on div "3" at bounding box center [286, 260] width 35 height 24
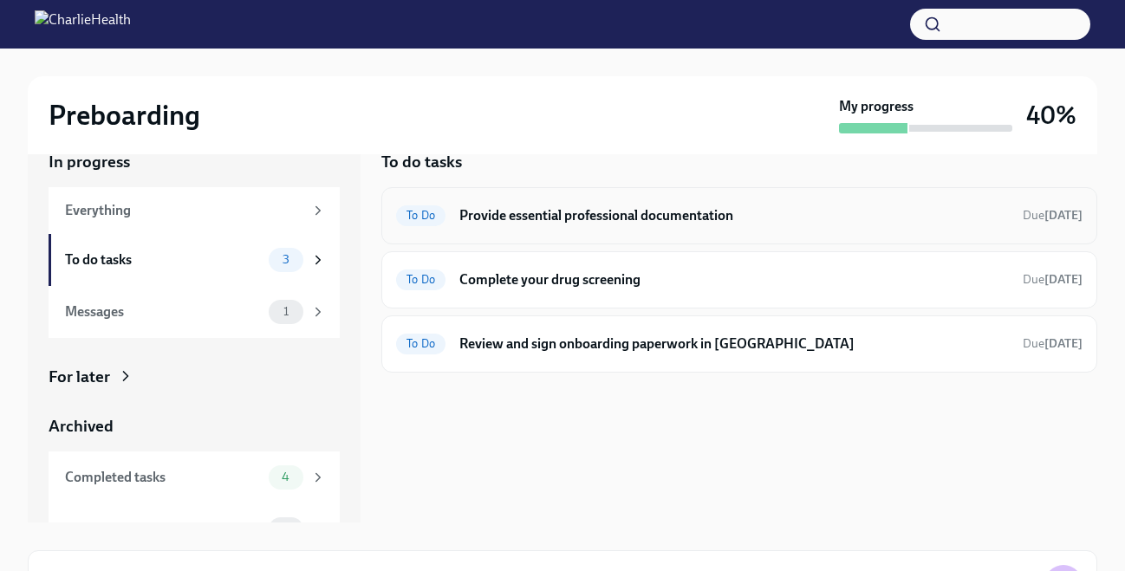
click at [584, 218] on h6 "Provide essential professional documentation" at bounding box center [734, 215] width 550 height 19
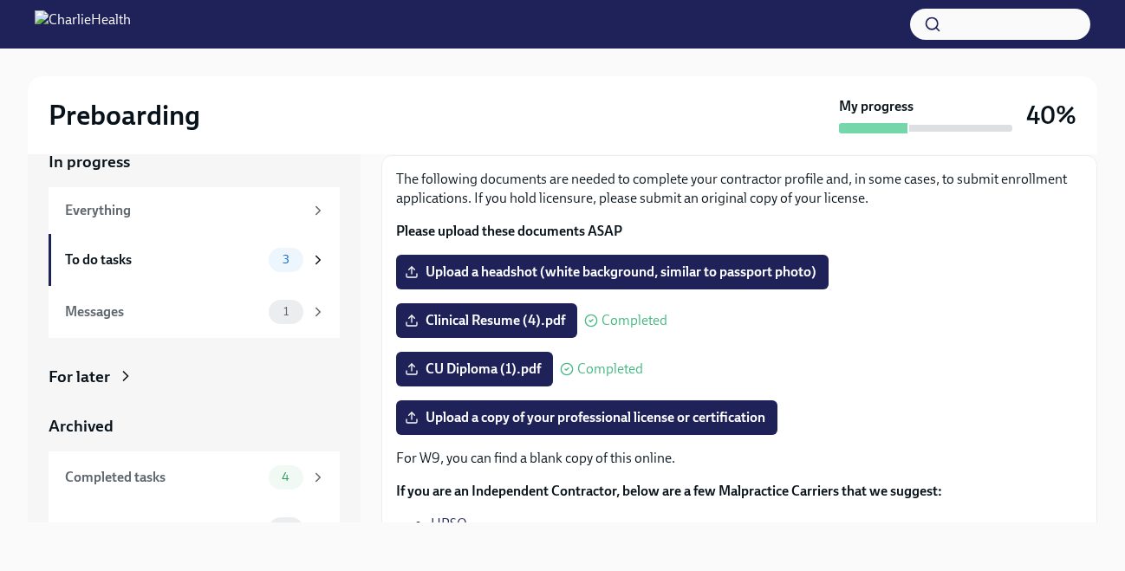
scroll to position [28, 0]
